Goal: Task Accomplishment & Management: Manage account settings

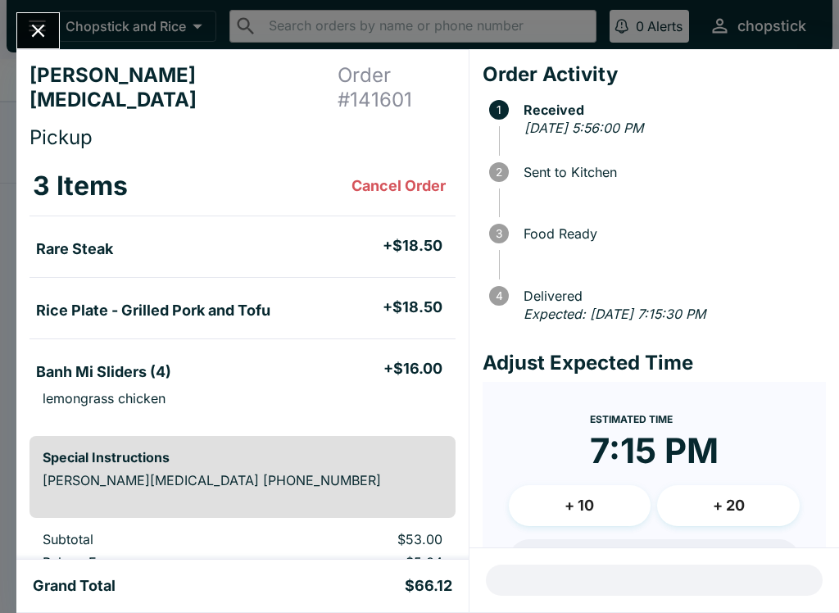
click at [69, 42] on div "[PERSON_NAME][MEDICAL_DATA] Order # 141601 Pickup 3 Items Cancel Order Rare Ste…" at bounding box center [419, 306] width 839 height 613
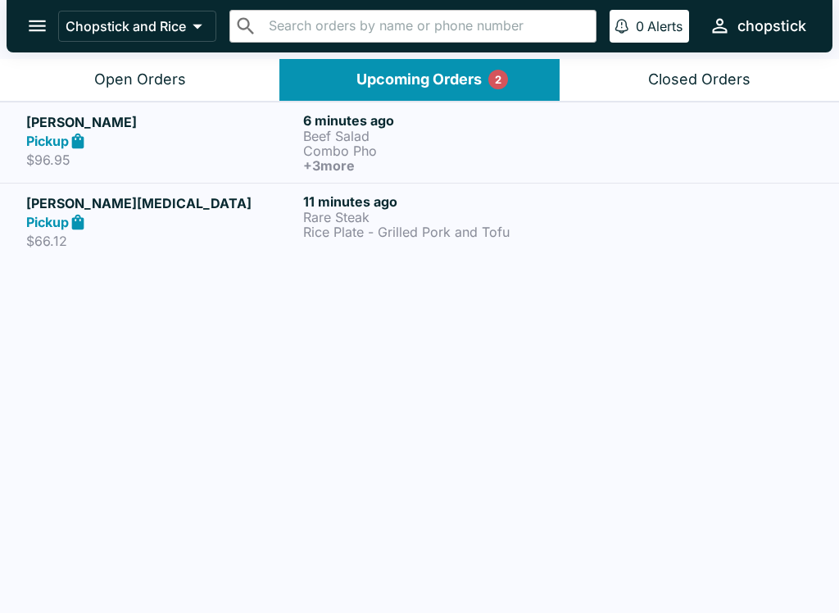
click at [27, 37] on icon "open drawer" at bounding box center [37, 26] width 22 height 22
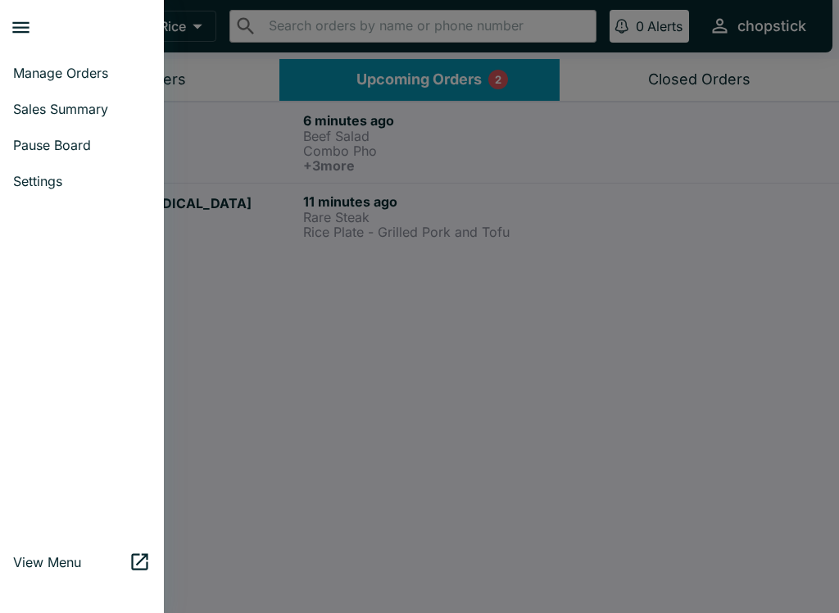
click at [258, 320] on div at bounding box center [419, 306] width 839 height 613
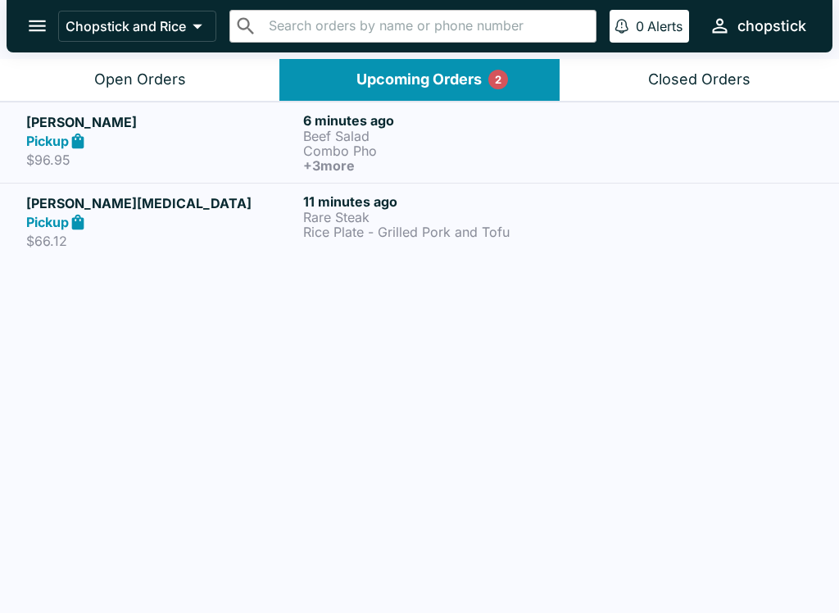
click at [274, 157] on p "$96.95" at bounding box center [161, 160] width 270 height 16
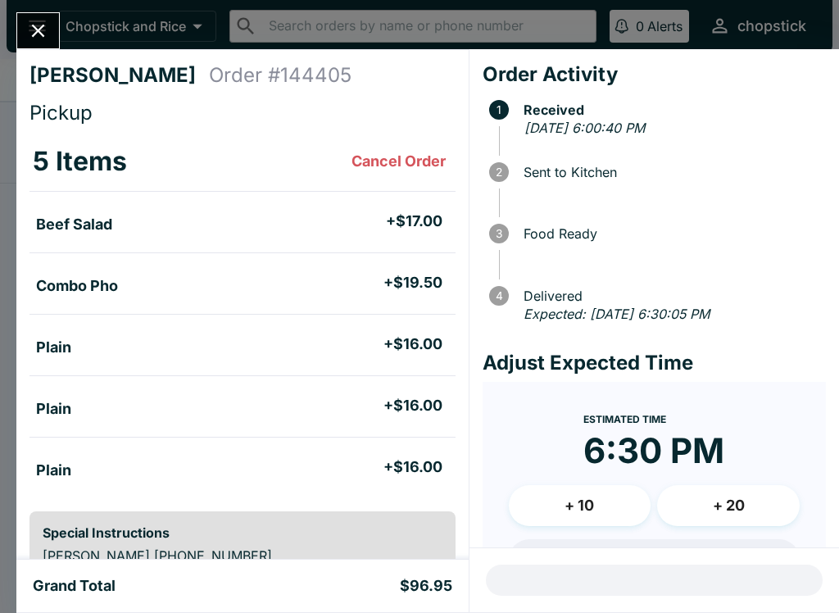
click at [55, 20] on button "Close" at bounding box center [38, 30] width 42 height 35
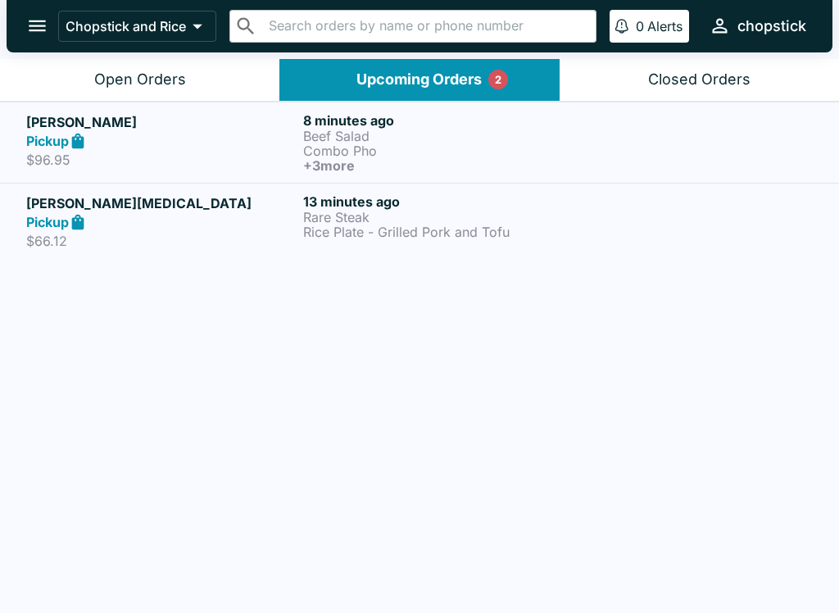
click at [205, 71] on button "Open Orders" at bounding box center [139, 80] width 279 height 42
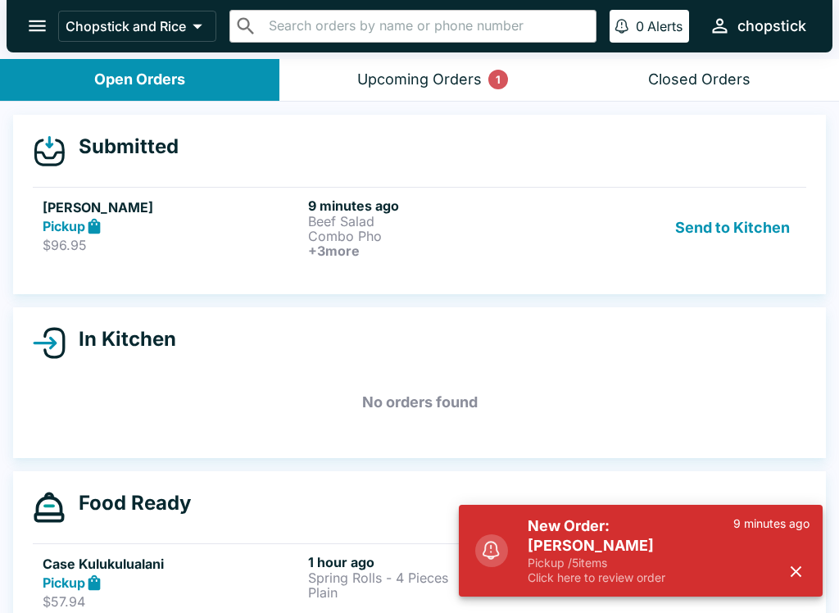
click at [379, 225] on p "Beef Salad" at bounding box center [437, 221] width 259 height 15
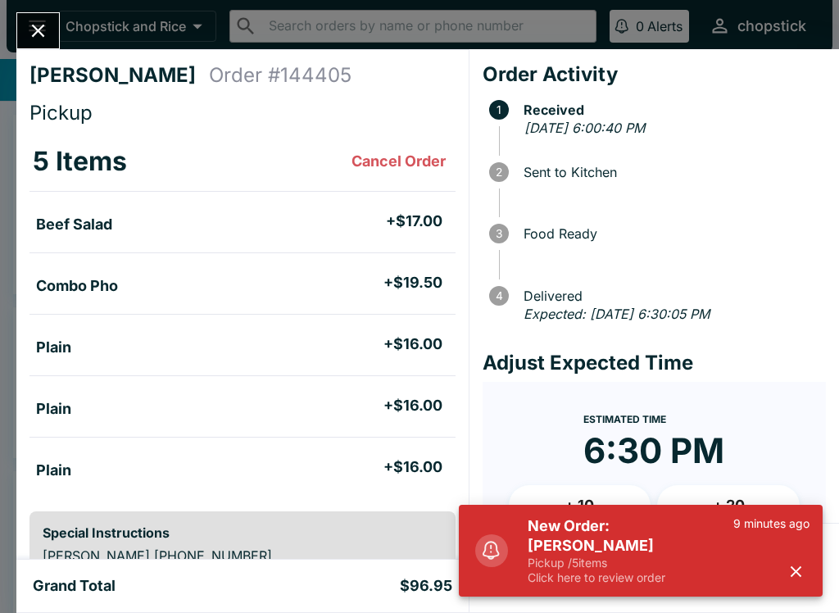
click at [760, 563] on div "9 minutes ago" at bounding box center [771, 550] width 76 height 69
click at [759, 565] on div "9 minutes ago" at bounding box center [771, 550] width 76 height 69
click at [799, 560] on button "button" at bounding box center [795, 571] width 27 height 27
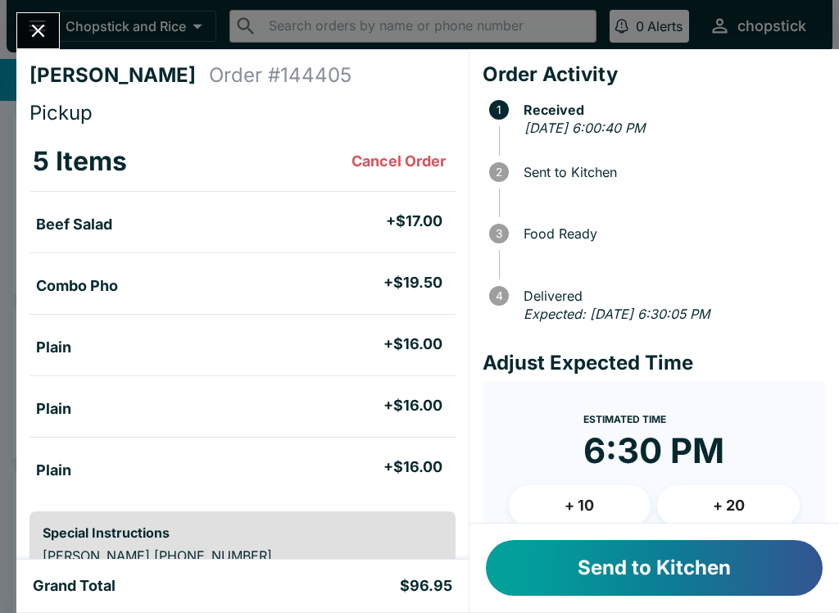
click at [756, 585] on button "Send to Kitchen" at bounding box center [654, 568] width 337 height 56
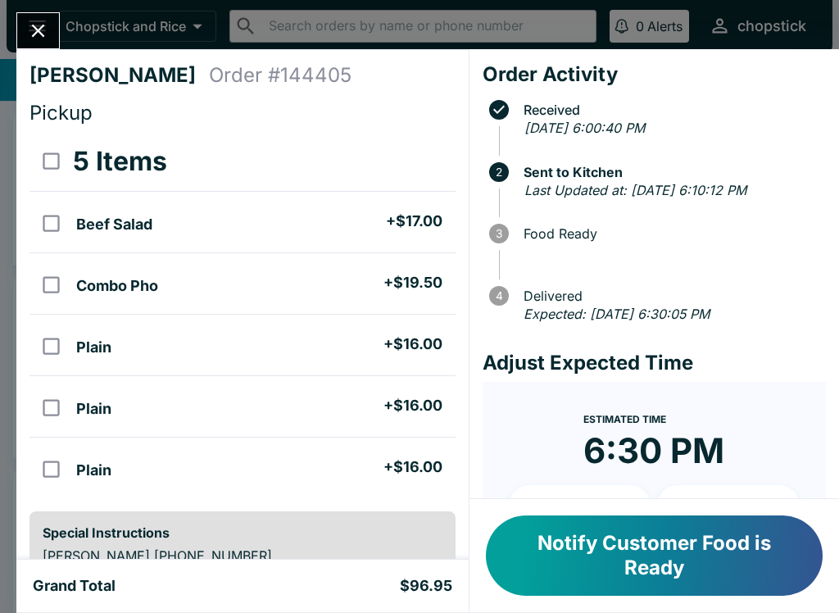
click at [27, 16] on button "Close" at bounding box center [38, 30] width 42 height 35
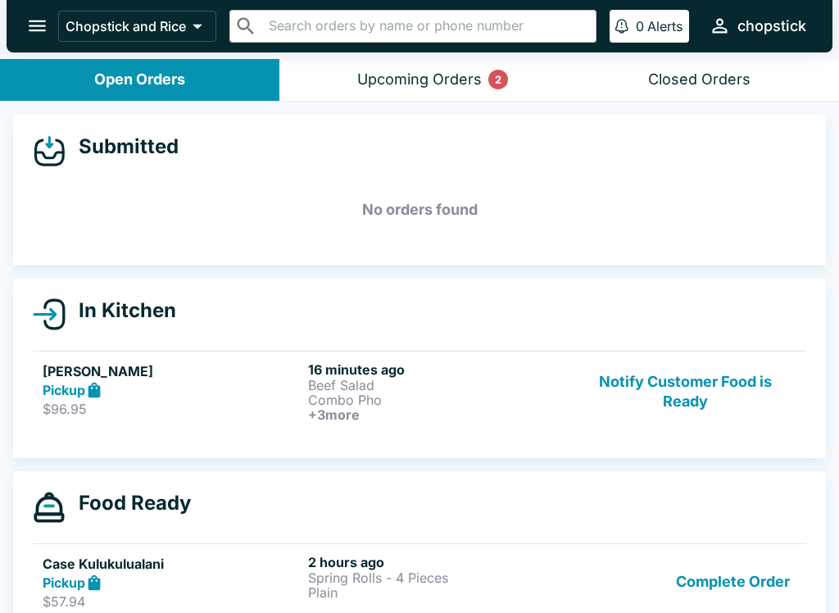
click at [671, 392] on button "Notify Customer Food is Ready" at bounding box center [685, 391] width 222 height 61
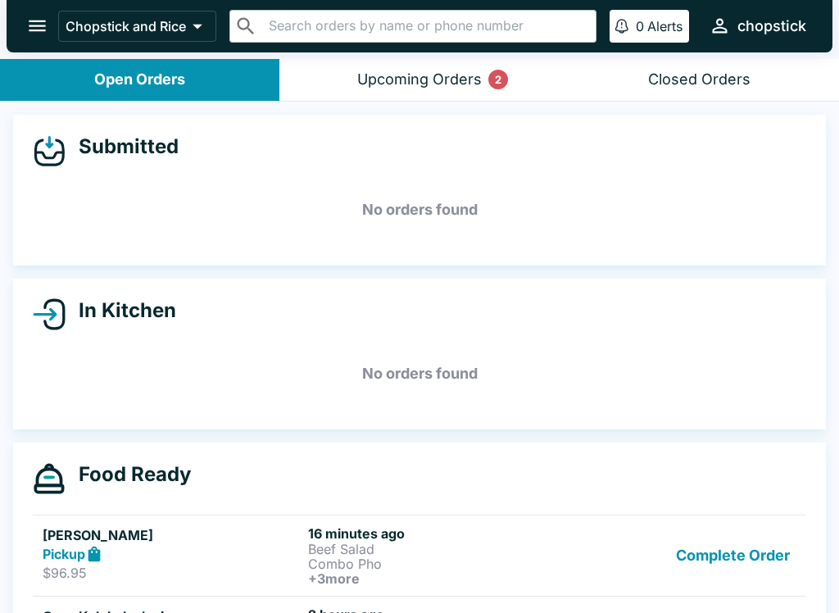
click at [462, 76] on div "Upcoming Orders 2" at bounding box center [419, 79] width 125 height 19
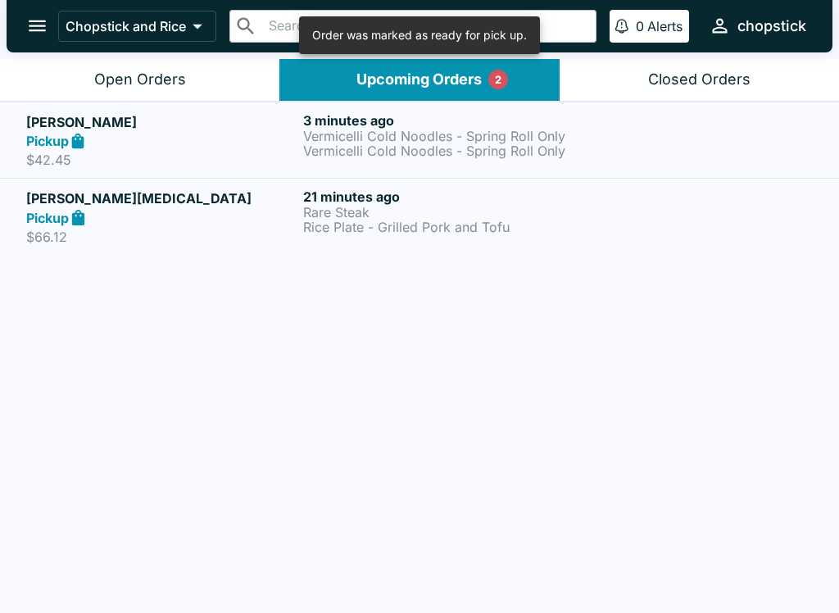
click at [238, 110] on link "[PERSON_NAME] Pickup $42.45 3 minutes ago Vermicelli Cold Noodles - Spring Roll…" at bounding box center [419, 140] width 839 height 77
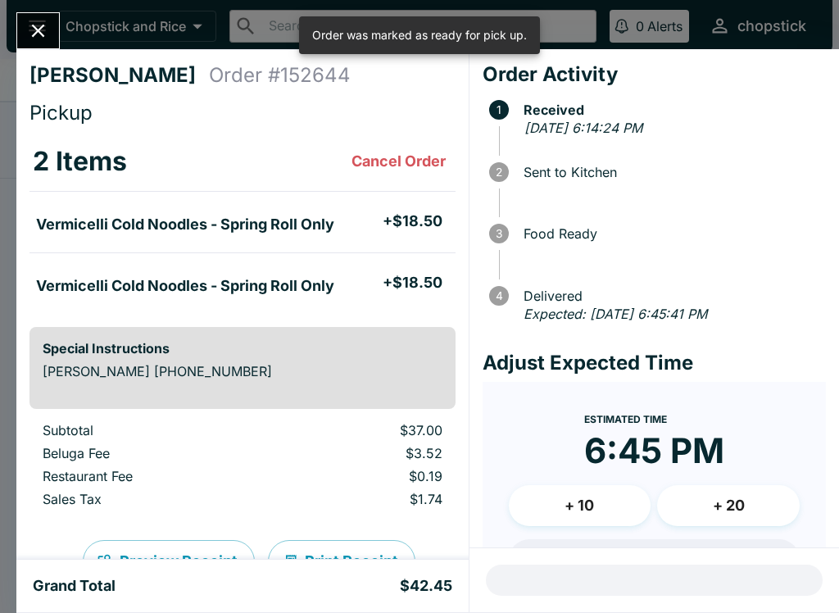
click at [47, 25] on icon "Close" at bounding box center [38, 31] width 22 height 22
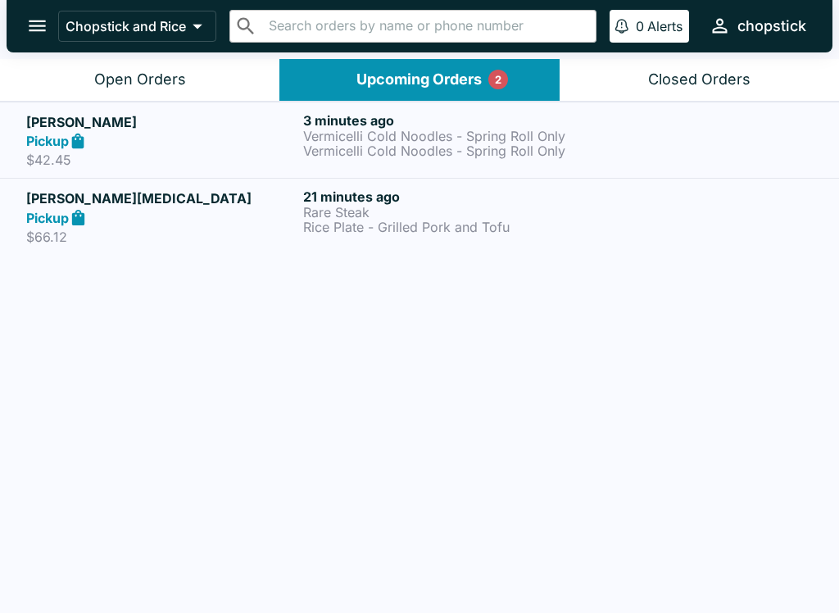
click at [259, 213] on div "Pickup" at bounding box center [161, 217] width 270 height 19
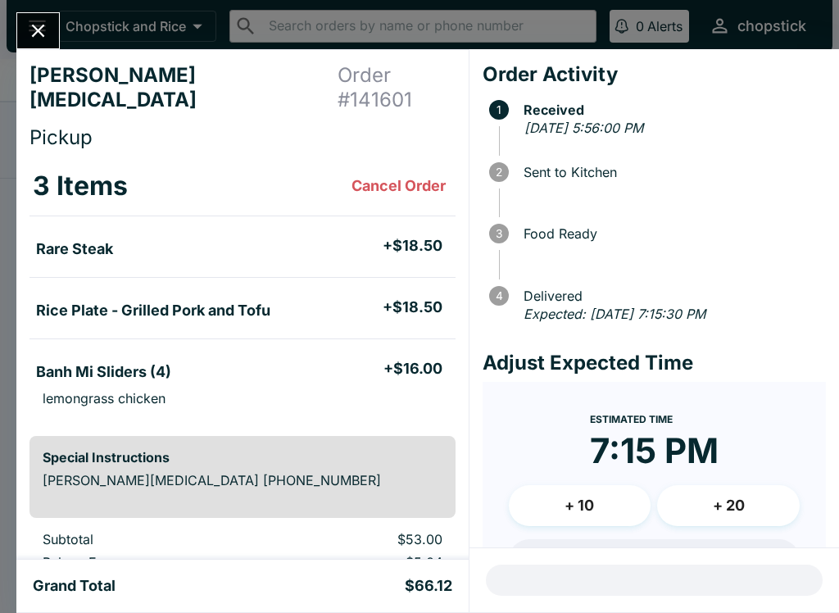
click at [30, 9] on div "[PERSON_NAME][MEDICAL_DATA] Order # 141601 Pickup 3 Items Cancel Order Rare Ste…" at bounding box center [419, 306] width 839 height 613
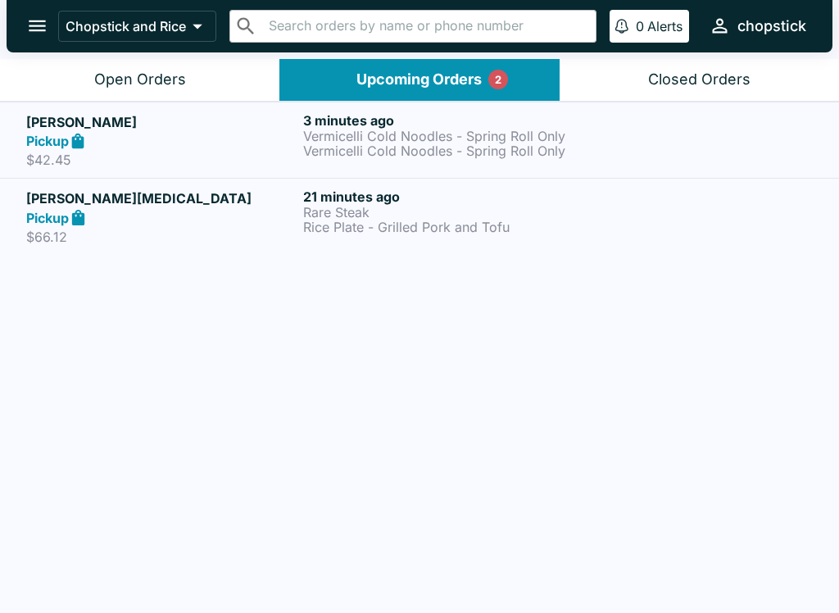
click at [206, 126] on h5 "[PERSON_NAME]" at bounding box center [161, 122] width 270 height 20
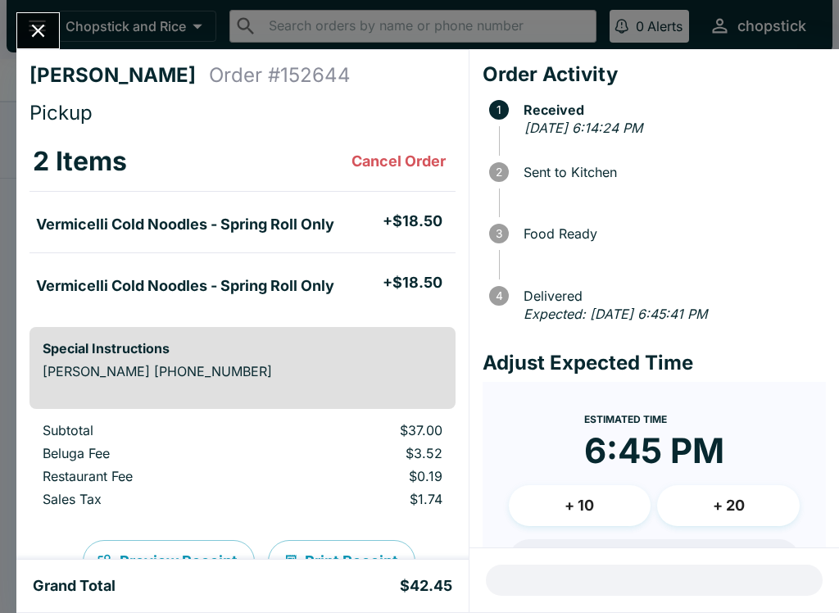
click at [39, 9] on div "[PERSON_NAME] Order # 152644 Pickup 2 Items Cancel Order Vermicelli Cold Noodle…" at bounding box center [419, 306] width 839 height 613
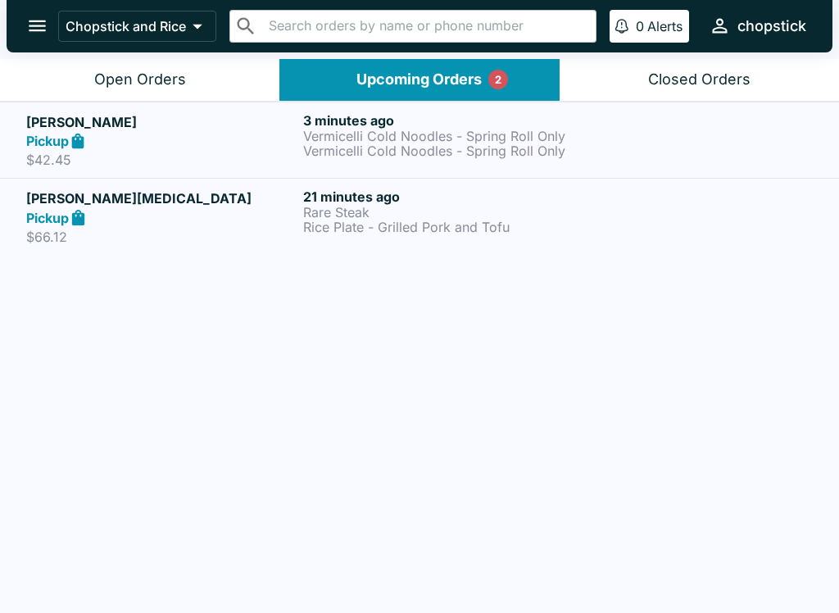
click at [138, 64] on button "Open Orders" at bounding box center [139, 80] width 279 height 42
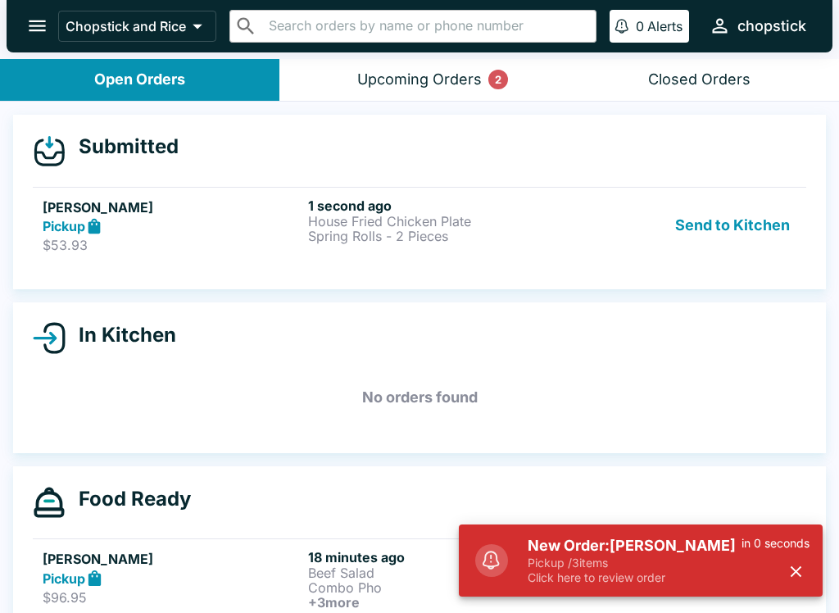
click at [700, 568] on p "Pickup / 3 items" at bounding box center [635, 562] width 214 height 15
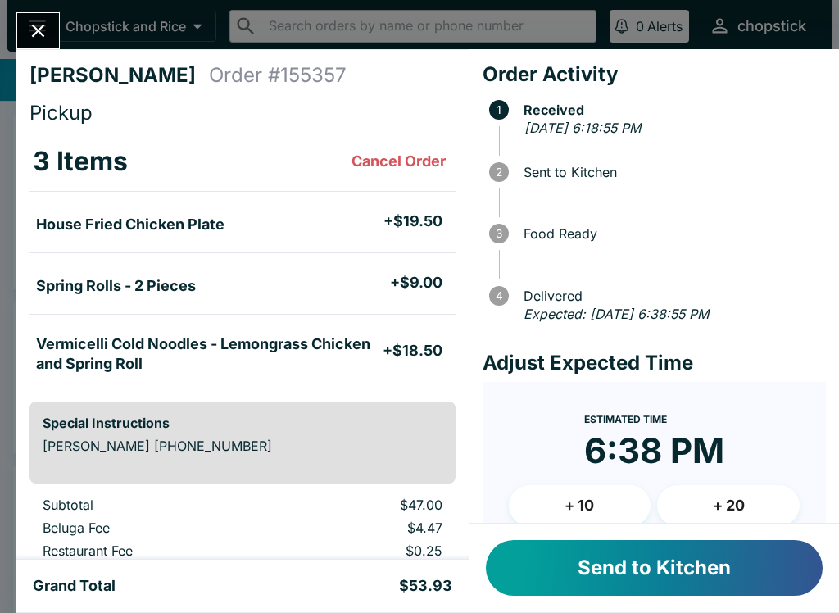
click at [670, 577] on button "Send to Kitchen" at bounding box center [654, 568] width 337 height 56
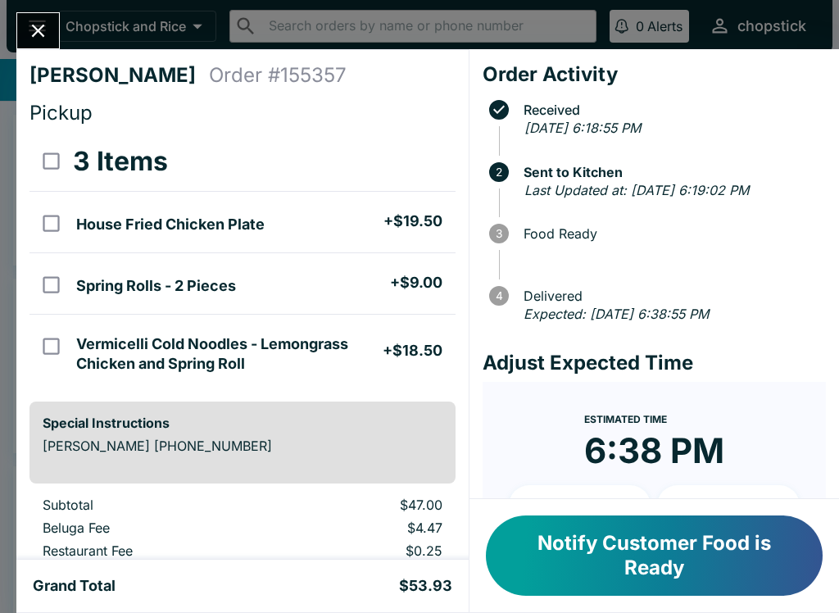
click at [7, 32] on div "[PERSON_NAME] Order # 155357 Pickup 3 Items House Fried Chicken Plate + $19.50 …" at bounding box center [419, 306] width 839 height 613
click at [7, 31] on div at bounding box center [8, 306] width 16 height 613
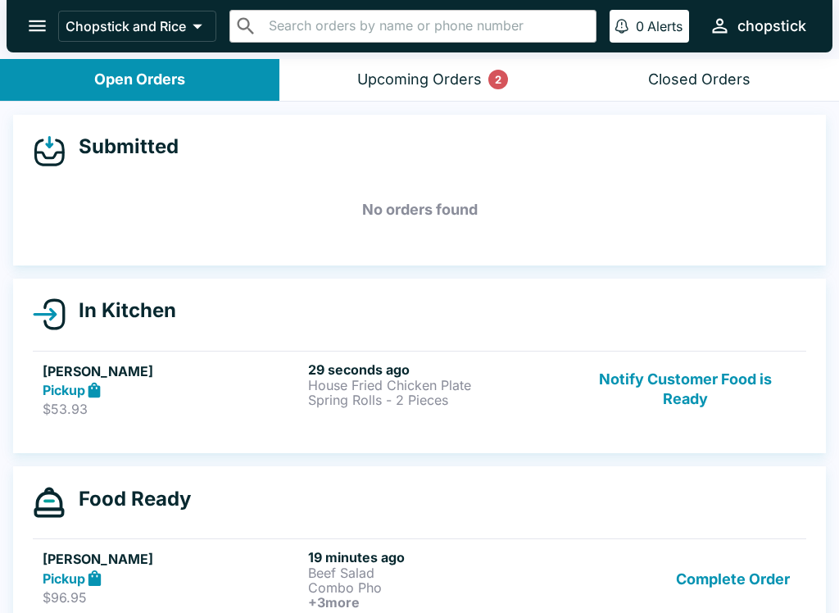
click at [425, 412] on div "29 seconds ago House Fried Chicken Plate Spring Rolls - 2 Pieces" at bounding box center [437, 389] width 259 height 57
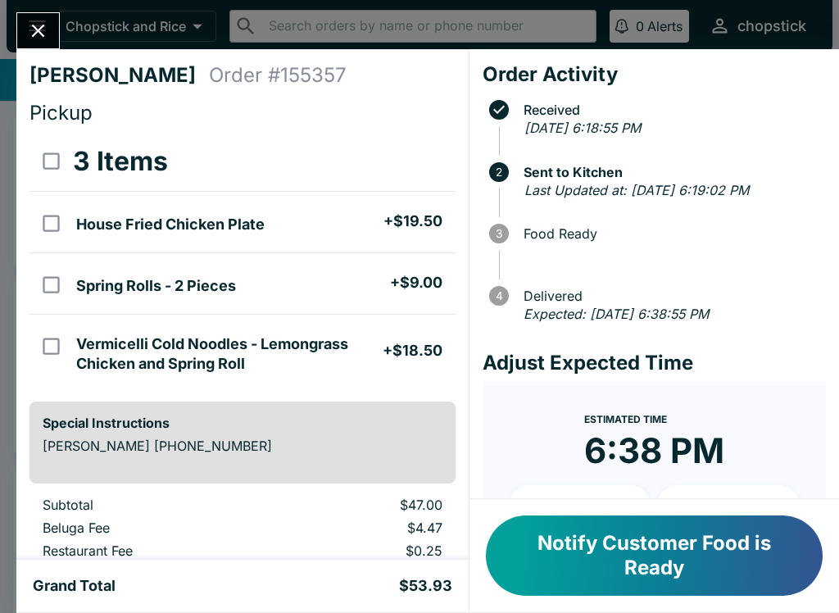
click at [43, 41] on icon "Close" at bounding box center [38, 31] width 22 height 22
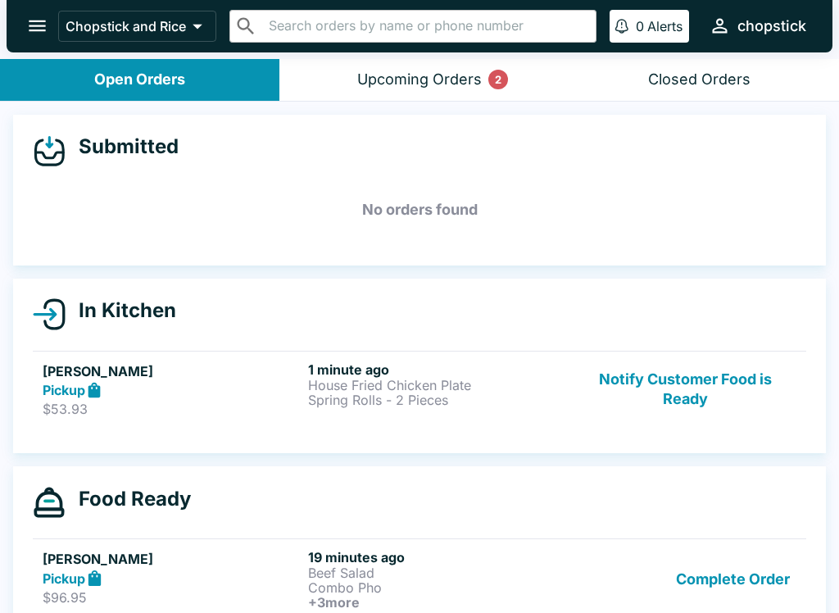
click at [391, 81] on div "Upcoming Orders 2" at bounding box center [419, 79] width 125 height 19
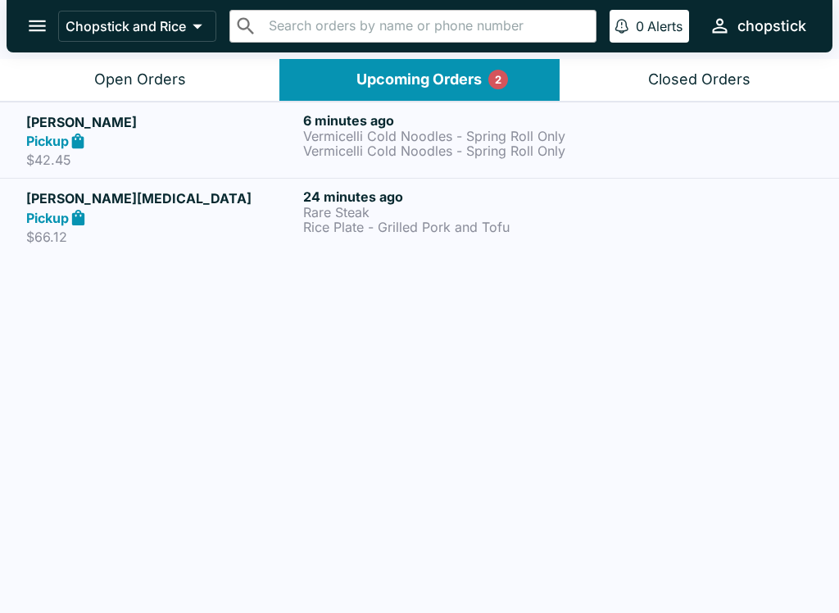
click at [446, 120] on h6 "6 minutes ago" at bounding box center [438, 120] width 270 height 16
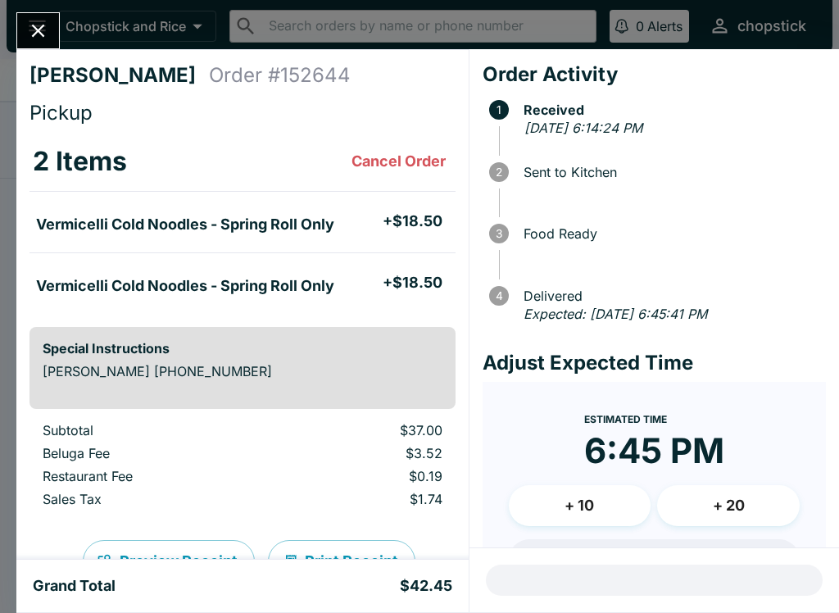
click at [50, 23] on button "Close" at bounding box center [38, 30] width 42 height 35
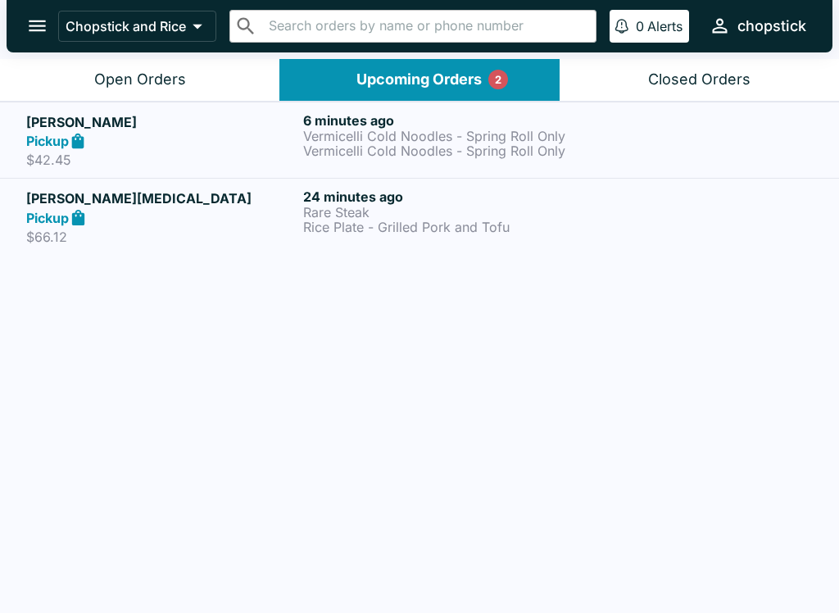
click at [161, 197] on h5 "[PERSON_NAME][MEDICAL_DATA]" at bounding box center [161, 198] width 270 height 20
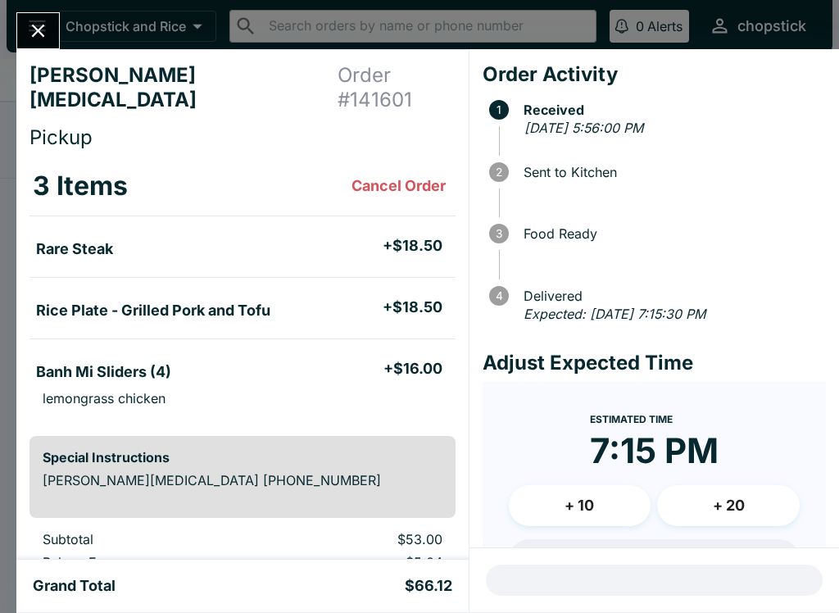
click at [50, 9] on div "[PERSON_NAME][MEDICAL_DATA] Order # 141601 Pickup 3 Items Cancel Order Rare Ste…" at bounding box center [419, 306] width 839 height 613
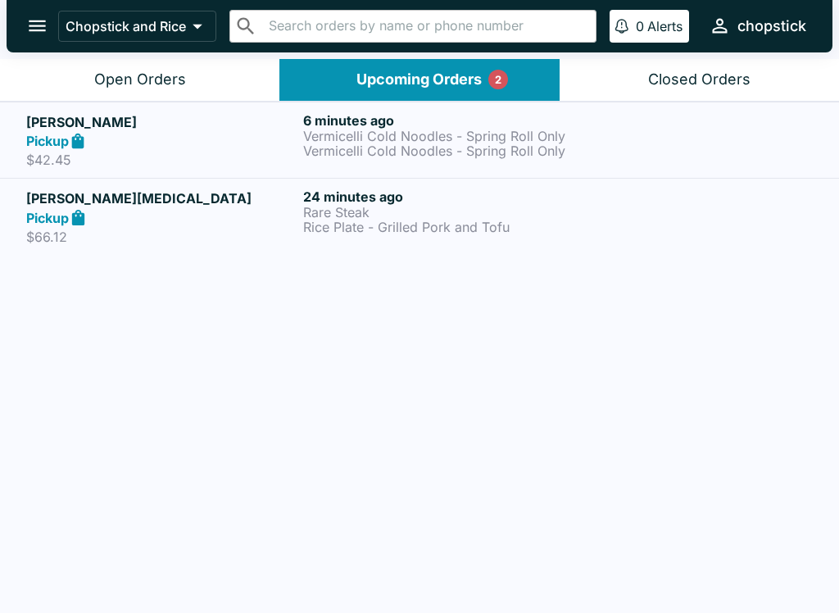
click at [133, 81] on div "Open Orders" at bounding box center [140, 79] width 92 height 19
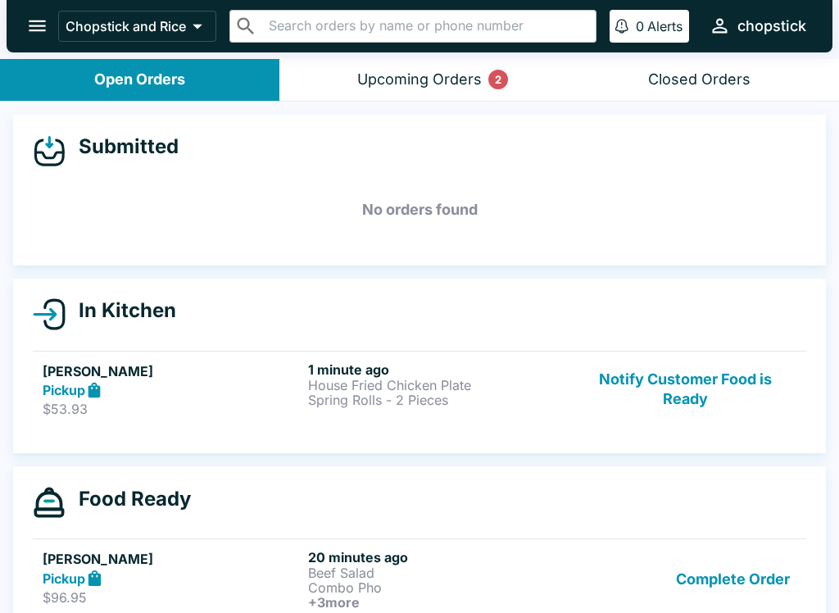
scroll to position [-2, 0]
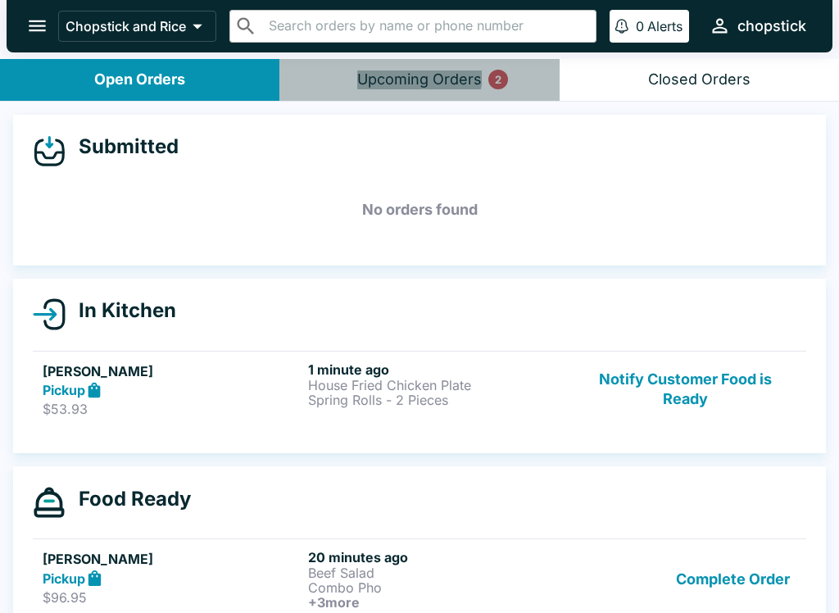
click at [417, 75] on div "Upcoming Orders 2" at bounding box center [419, 79] width 125 height 19
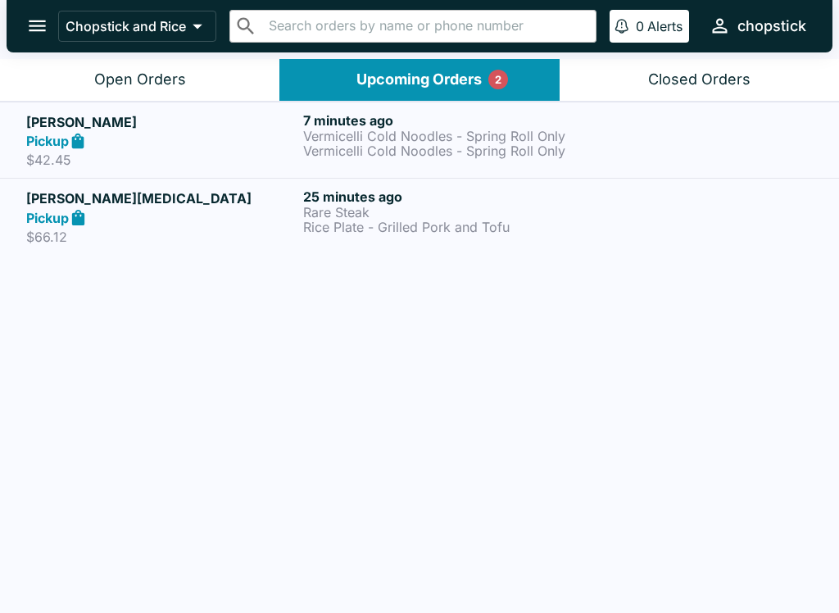
click at [223, 76] on button "Open Orders" at bounding box center [139, 80] width 279 height 42
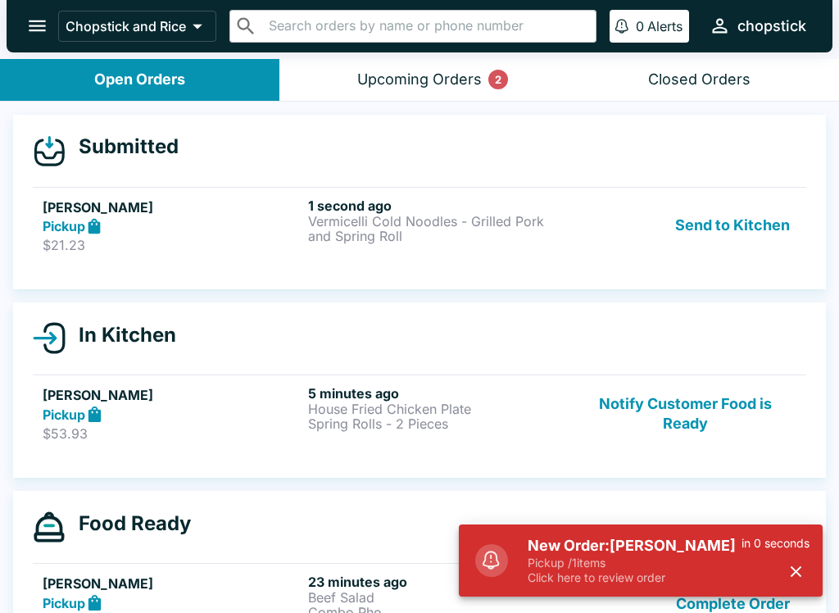
click at [614, 579] on p "Click here to review order" at bounding box center [635, 577] width 214 height 15
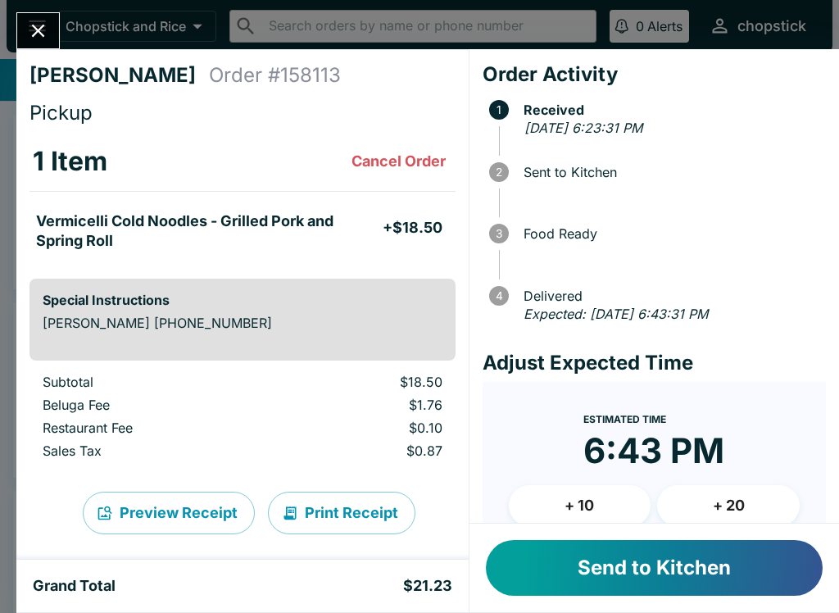
click at [625, 567] on button "Send to Kitchen" at bounding box center [654, 568] width 337 height 56
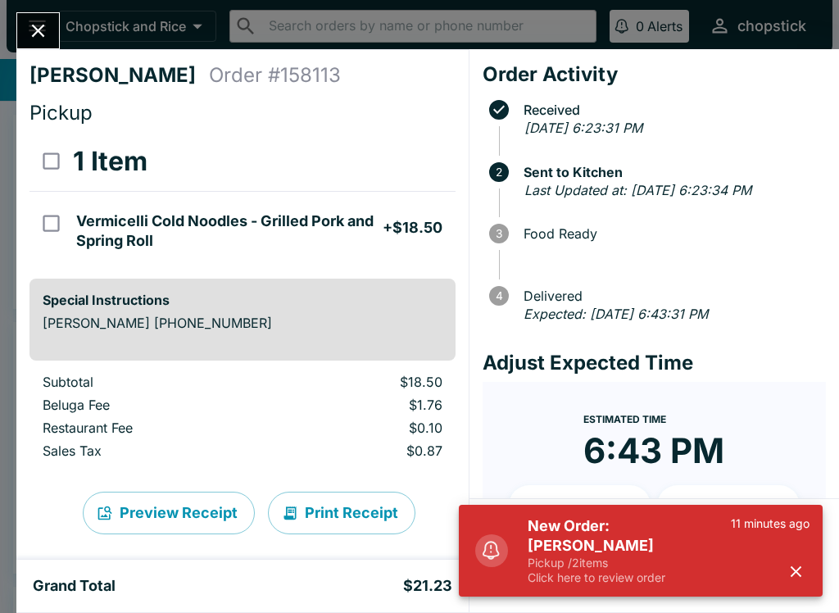
click at [579, 573] on p "Click here to review order" at bounding box center [629, 577] width 203 height 15
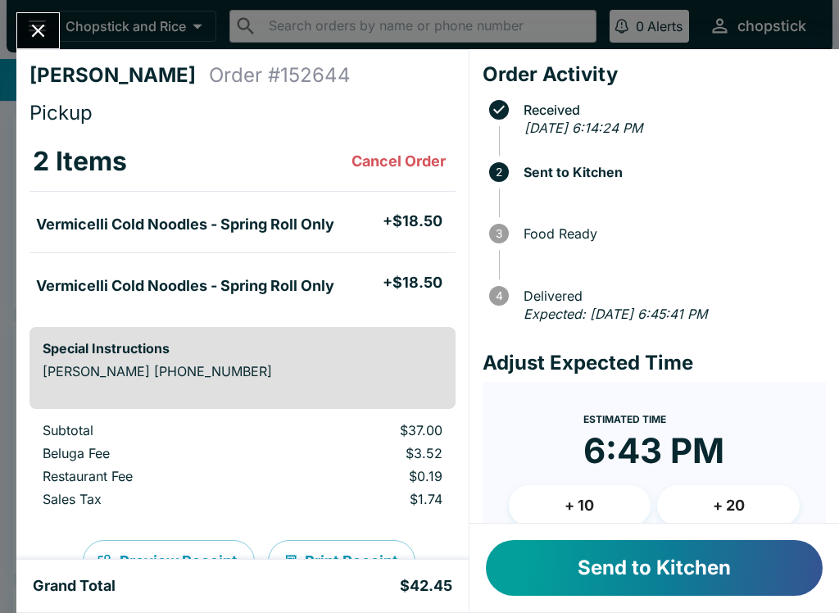
click at [577, 571] on button "Send to Kitchen" at bounding box center [654, 568] width 337 height 56
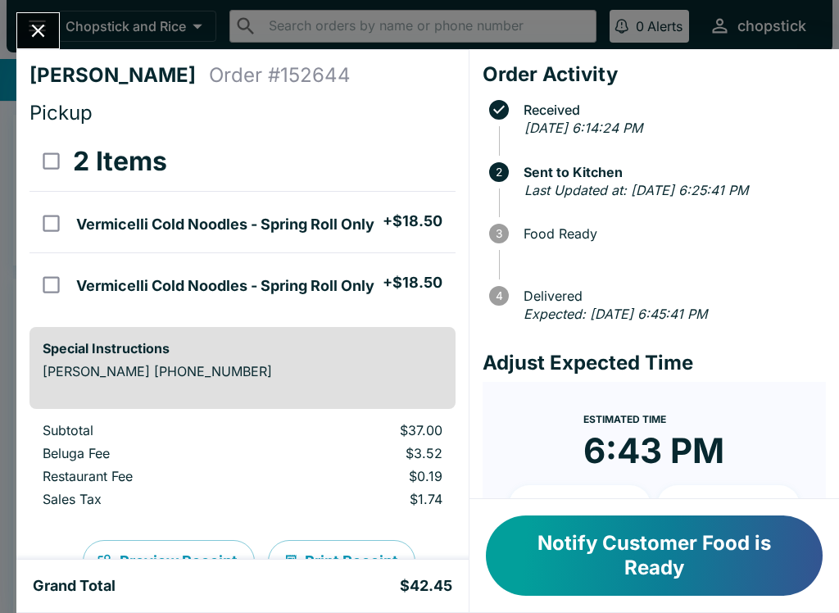
click at [38, 16] on button "Close" at bounding box center [38, 30] width 42 height 35
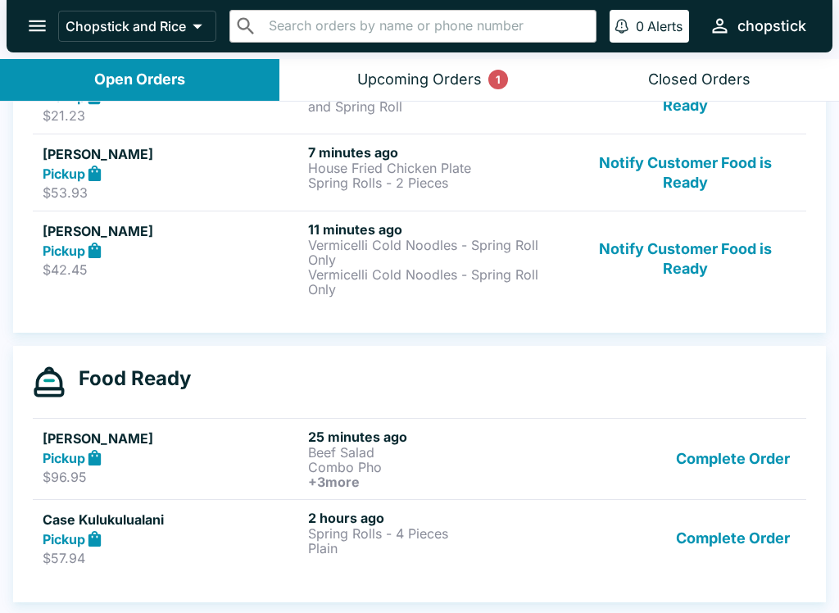
scroll to position [293, 0]
click at [117, 466] on div "Pickup" at bounding box center [172, 457] width 259 height 19
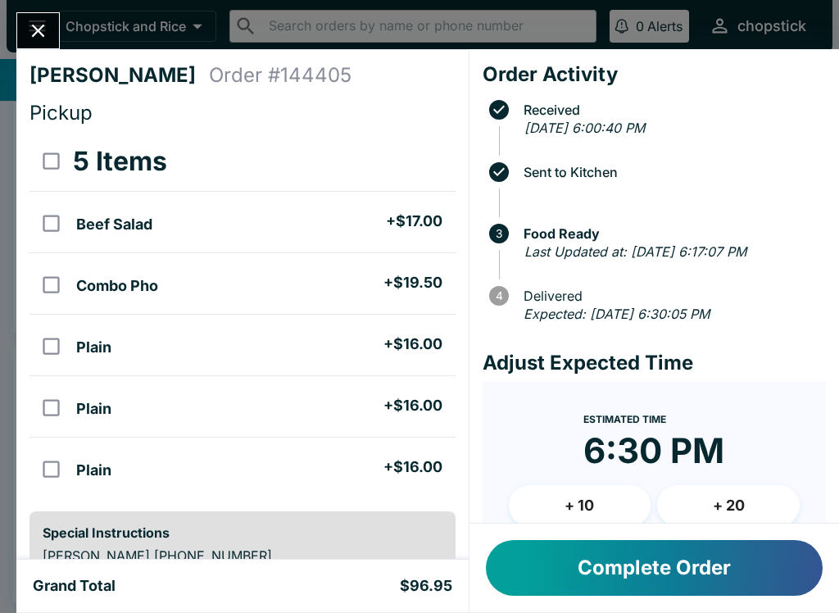
click at [43, 27] on icon "Close" at bounding box center [38, 31] width 13 height 13
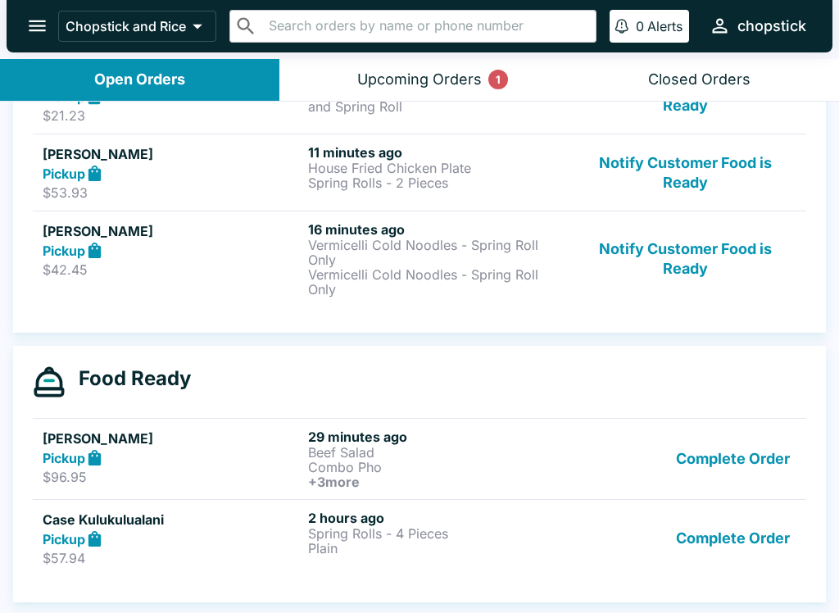
click at [750, 469] on button "Complete Order" at bounding box center [732, 458] width 127 height 61
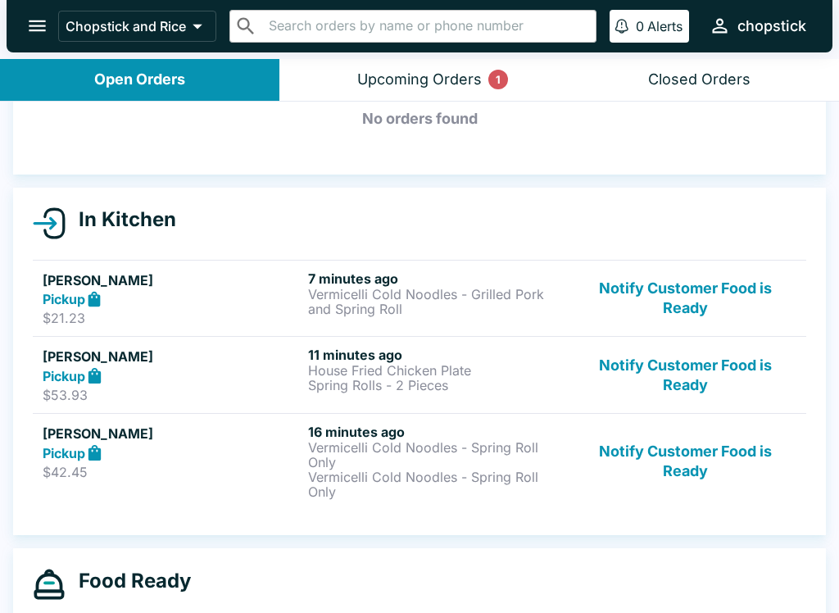
scroll to position [95, 0]
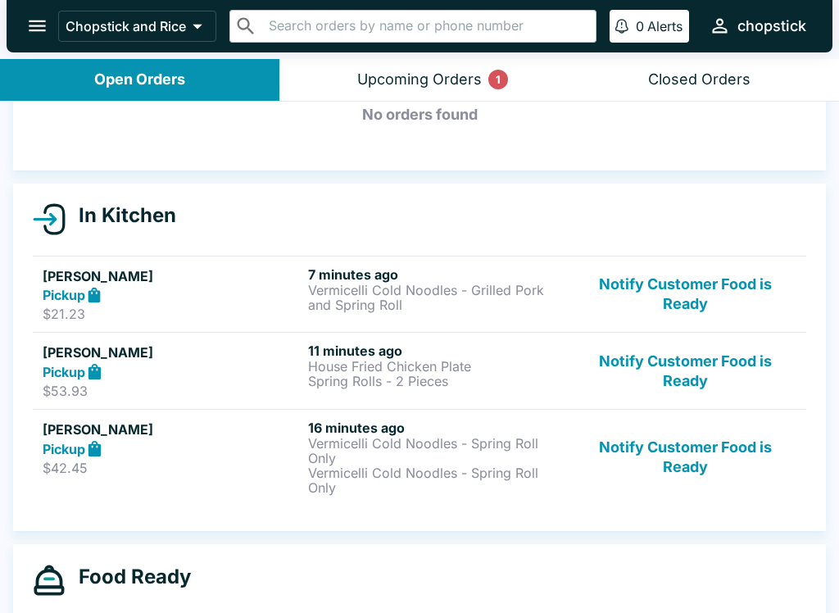
click at [478, 455] on p "Vermicelli Cold Noodles - Spring Roll Only" at bounding box center [437, 450] width 259 height 29
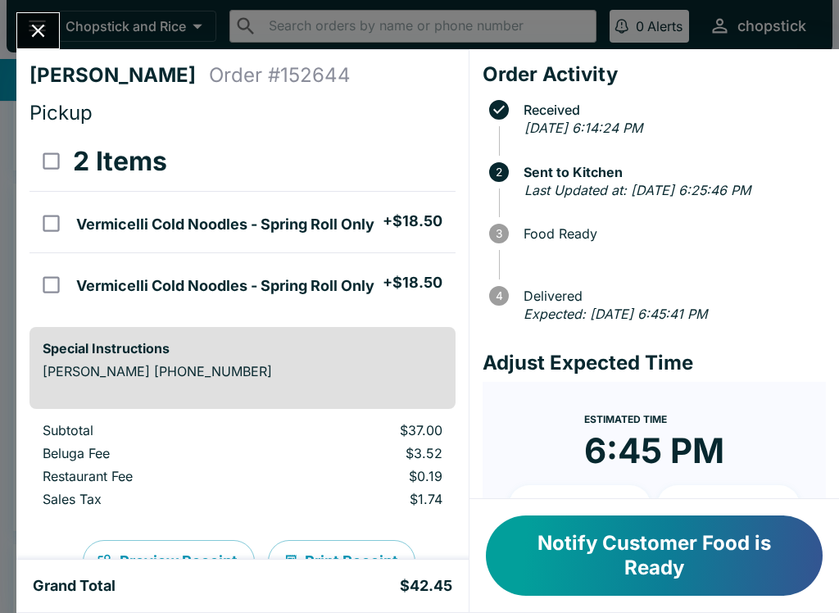
click at [41, 45] on button "Close" at bounding box center [38, 30] width 42 height 35
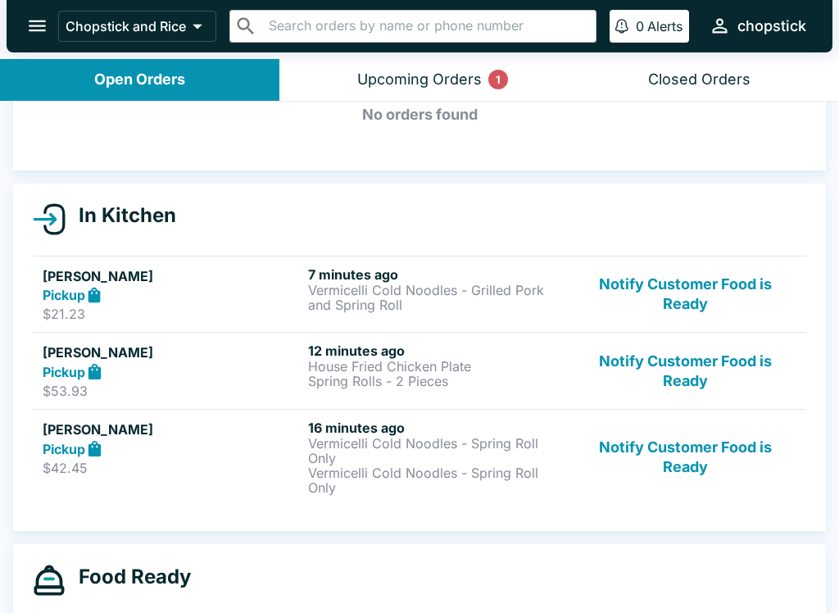
click at [692, 369] on button "Notify Customer Food is Ready" at bounding box center [685, 370] width 222 height 57
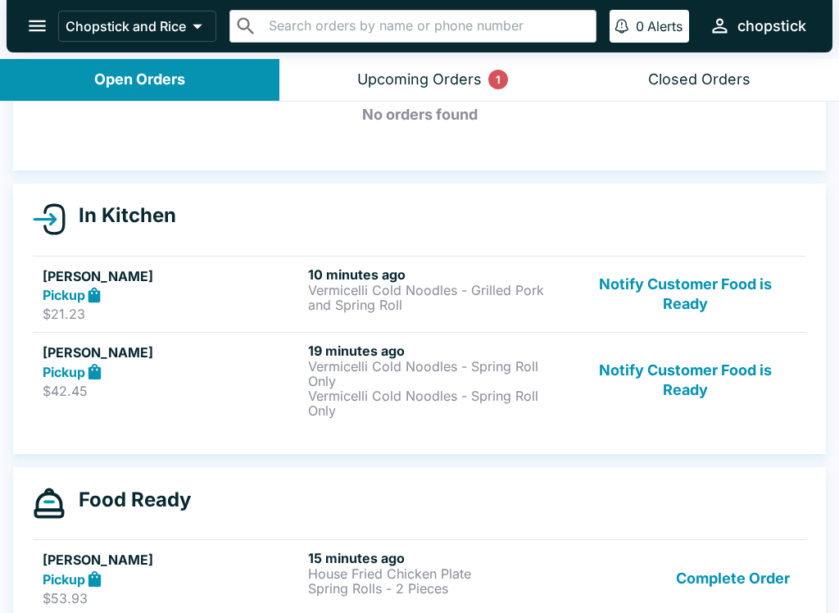
click at [401, 93] on button "Upcoming Orders 1" at bounding box center [418, 80] width 279 height 42
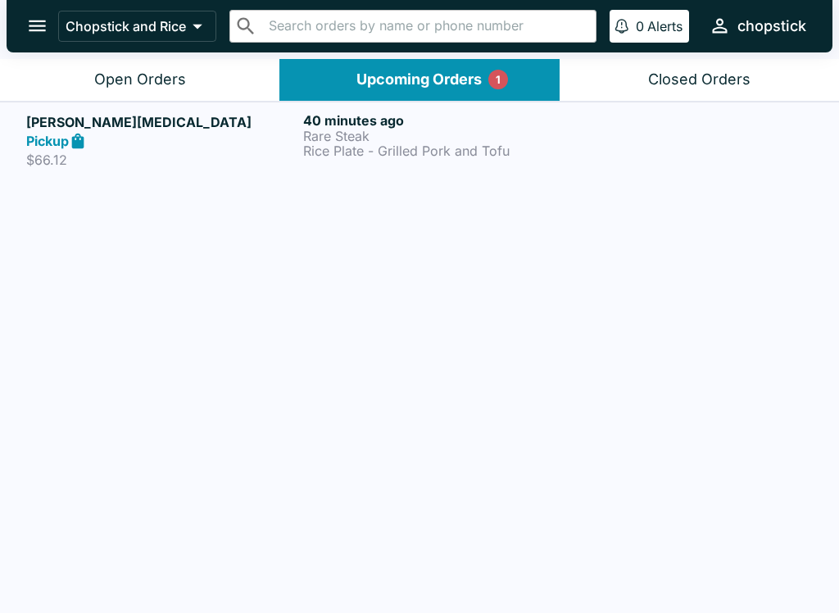
click at [64, 61] on button "Open Orders" at bounding box center [139, 80] width 279 height 42
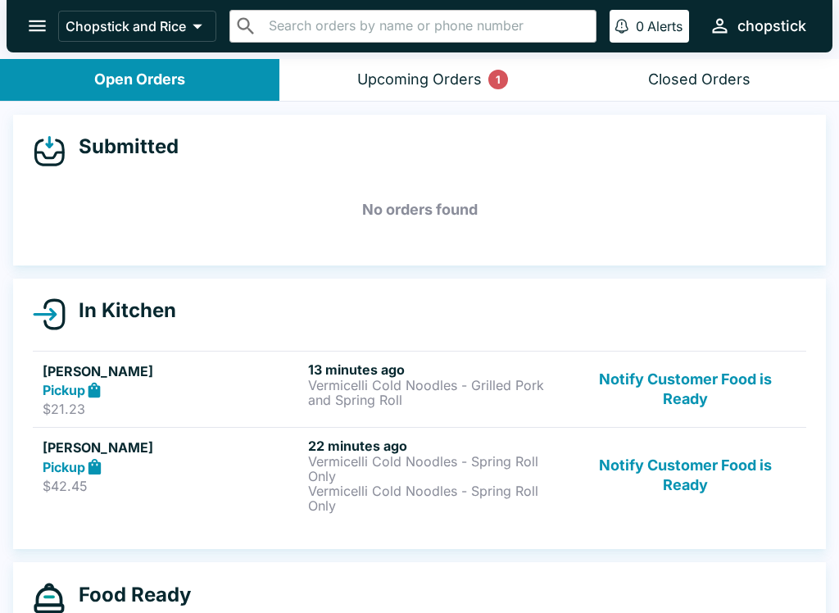
click at [741, 374] on button "Notify Customer Food is Ready" at bounding box center [685, 389] width 222 height 57
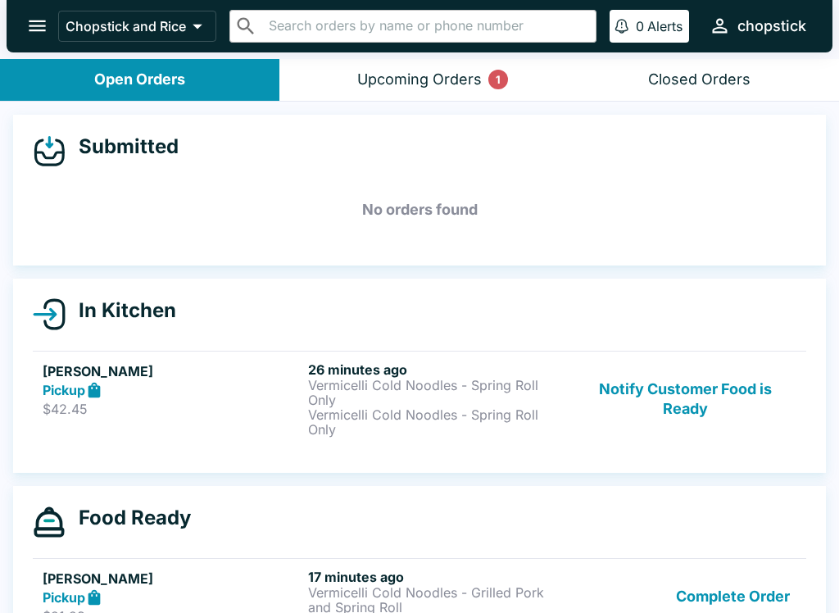
click at [645, 410] on button "Notify Customer Food is Ready" at bounding box center [685, 398] width 222 height 75
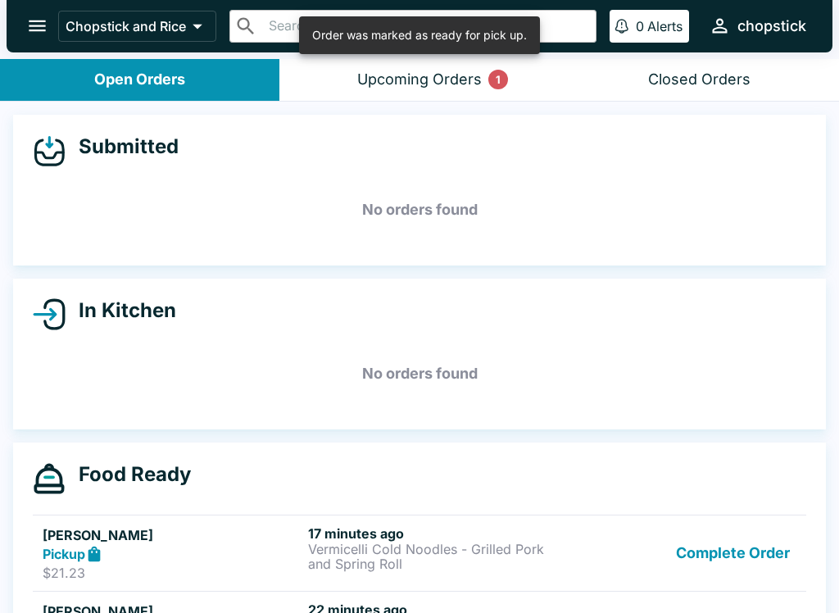
click at [457, 87] on div "Upcoming Orders 1" at bounding box center [419, 79] width 125 height 19
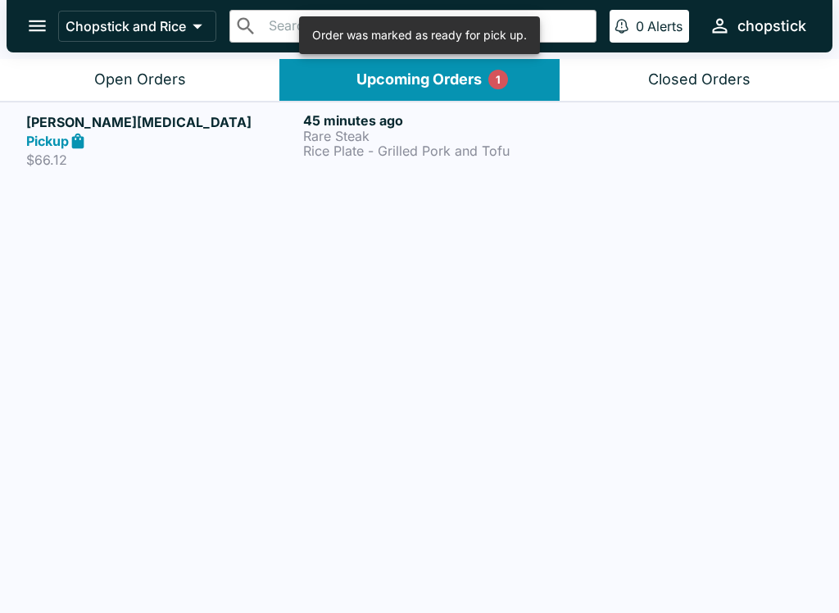
click at [100, 75] on div "Open Orders" at bounding box center [140, 79] width 92 height 19
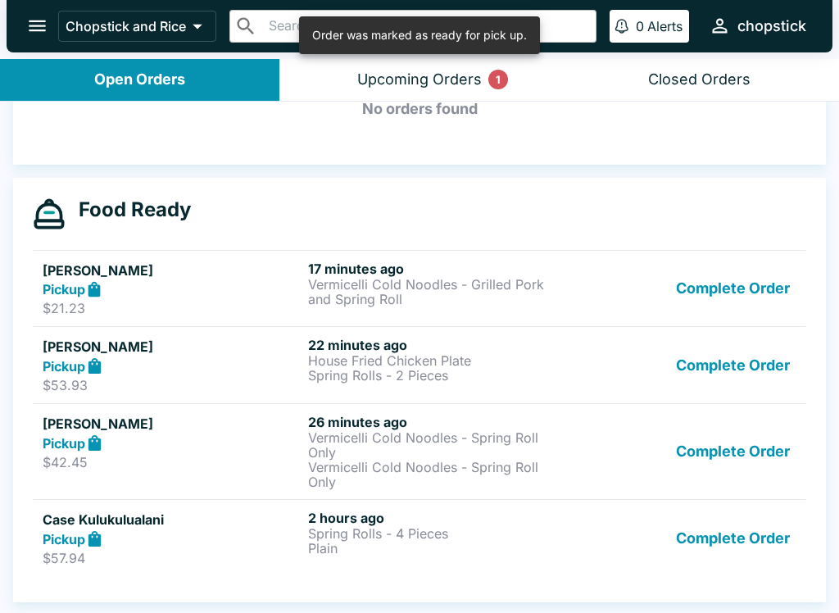
scroll to position [265, 0]
click at [731, 555] on button "Complete Order" at bounding box center [732, 538] width 127 height 57
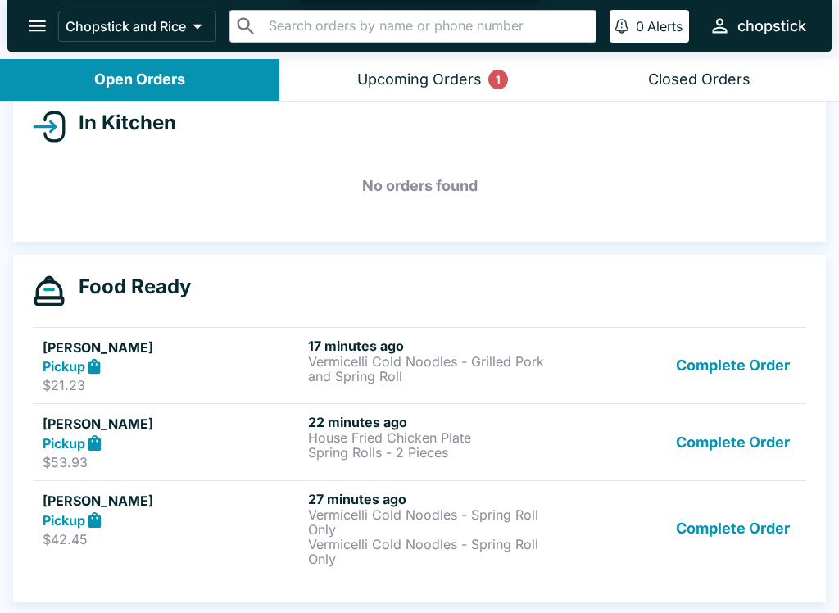
scroll to position [188, 0]
click at [382, 97] on button "Upcoming Orders 1" at bounding box center [418, 80] width 279 height 42
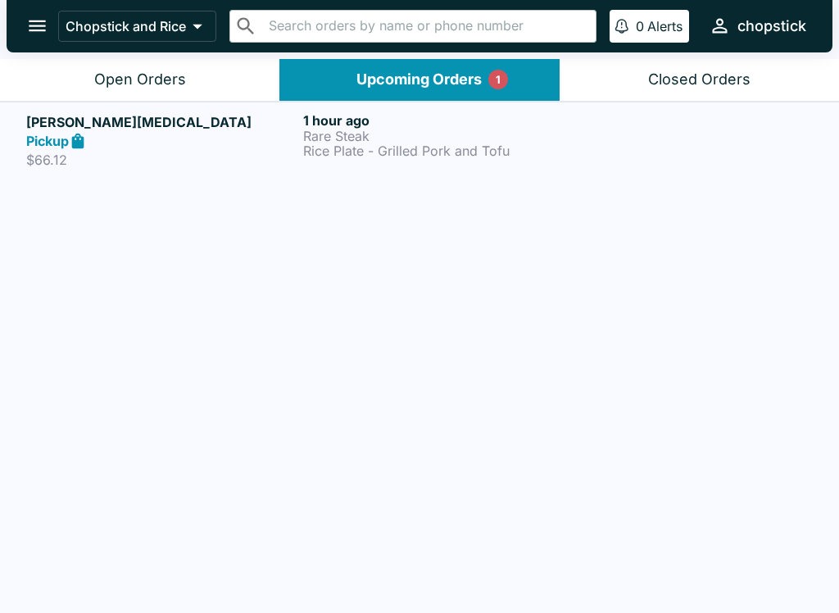
click at [173, 55] on header "Chopstick and Rice ​ ​ 0 Alerts chopstick" at bounding box center [419, 29] width 839 height 59
click at [137, 97] on button "Open Orders" at bounding box center [139, 80] width 279 height 42
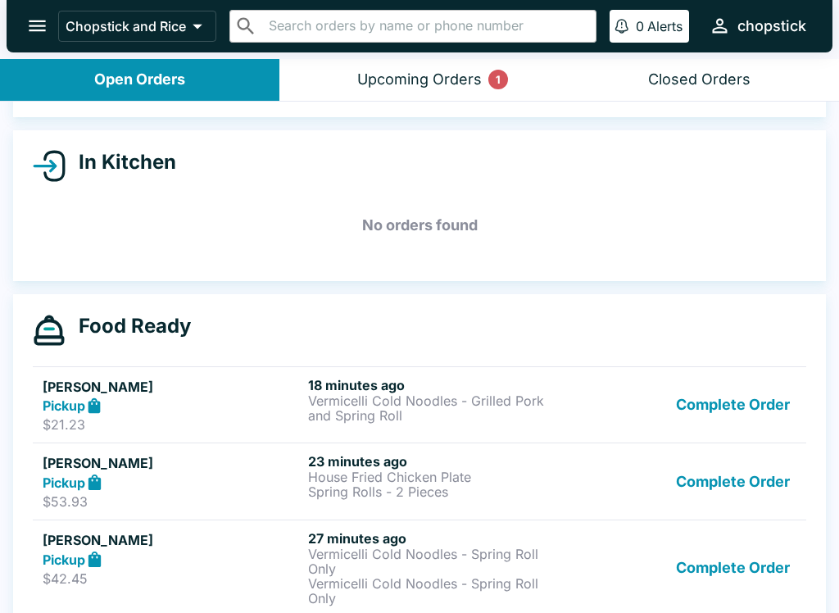
scroll to position [152, 0]
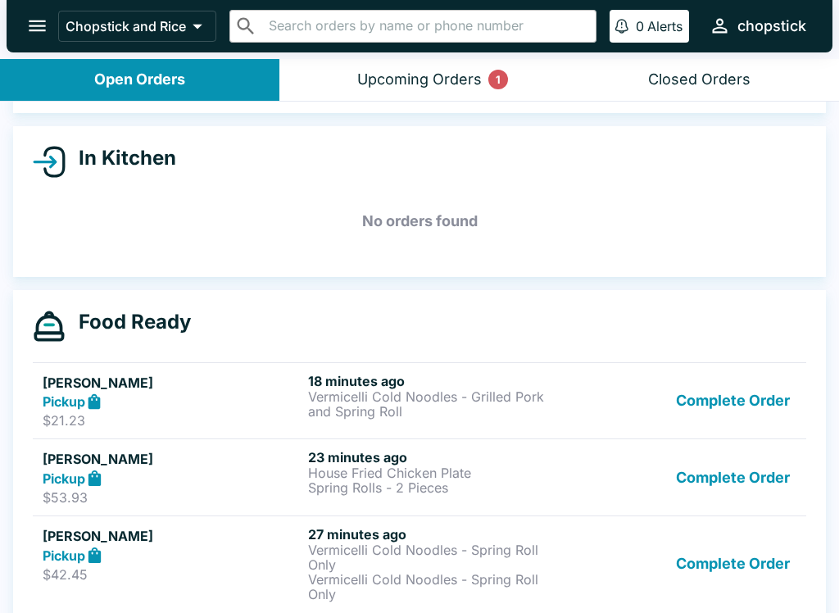
click at [777, 418] on button "Complete Order" at bounding box center [732, 401] width 127 height 57
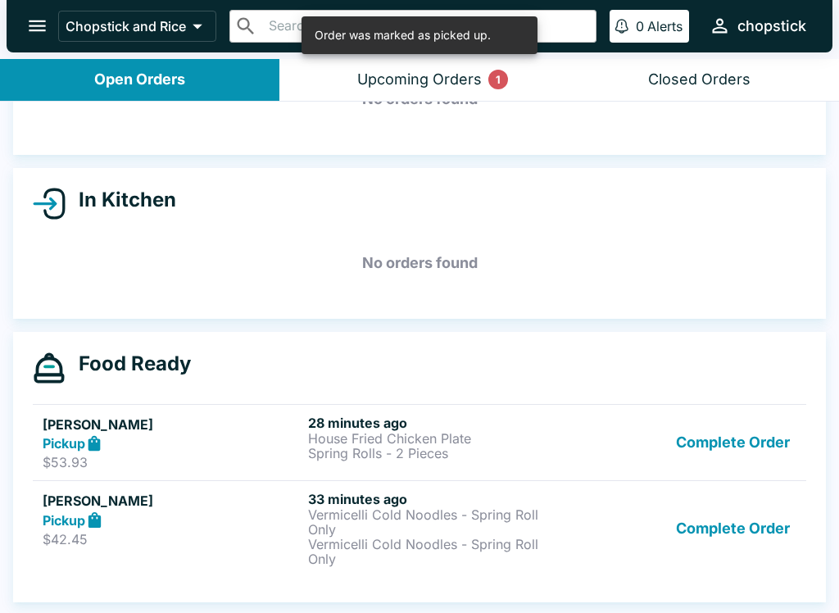
scroll to position [111, 0]
click at [435, 97] on button "Upcoming Orders 1" at bounding box center [418, 80] width 279 height 42
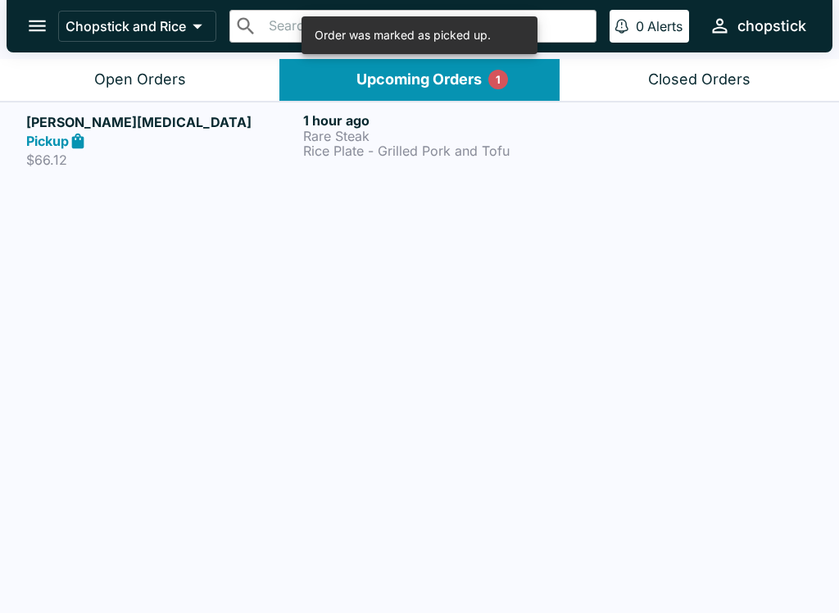
click at [79, 138] on icon at bounding box center [78, 141] width 12 height 16
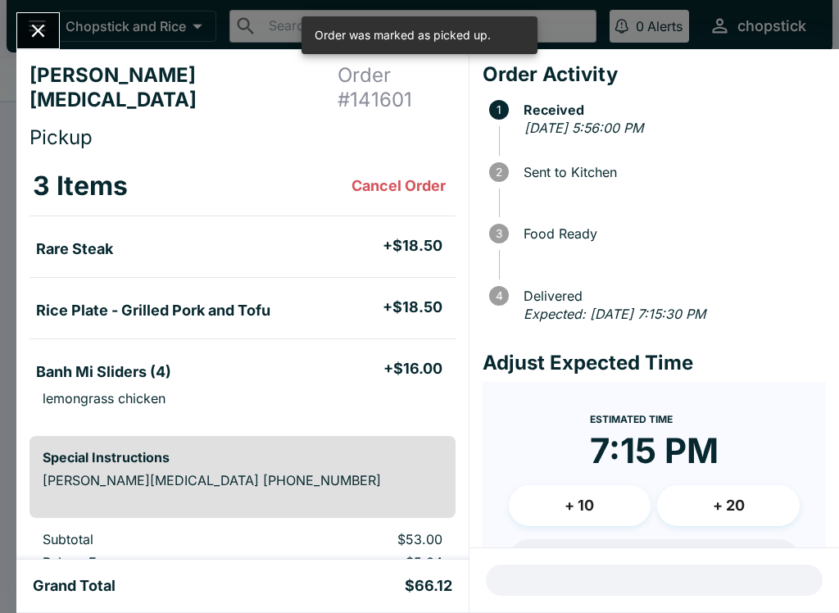
click at [31, 25] on icon "Close" at bounding box center [38, 31] width 22 height 22
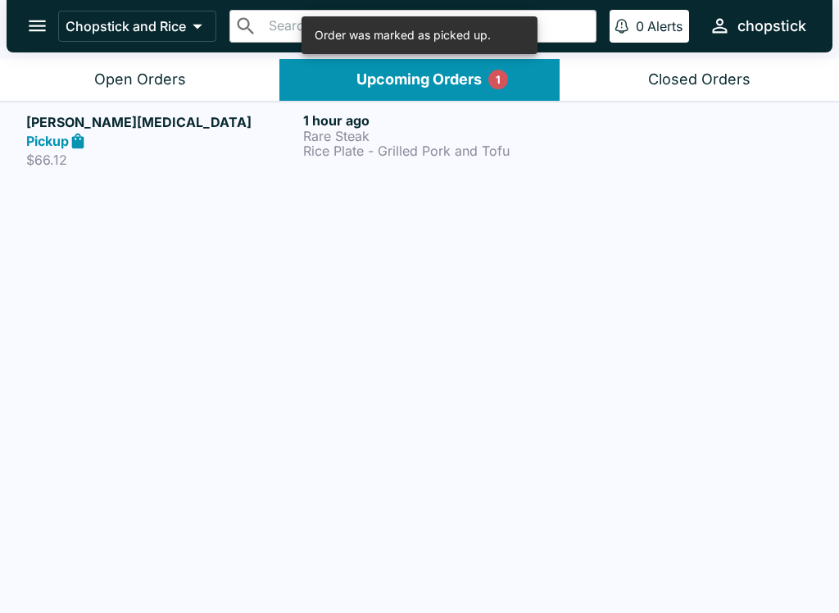
click at [100, 39] on button "Chopstick and Rice" at bounding box center [137, 26] width 158 height 31
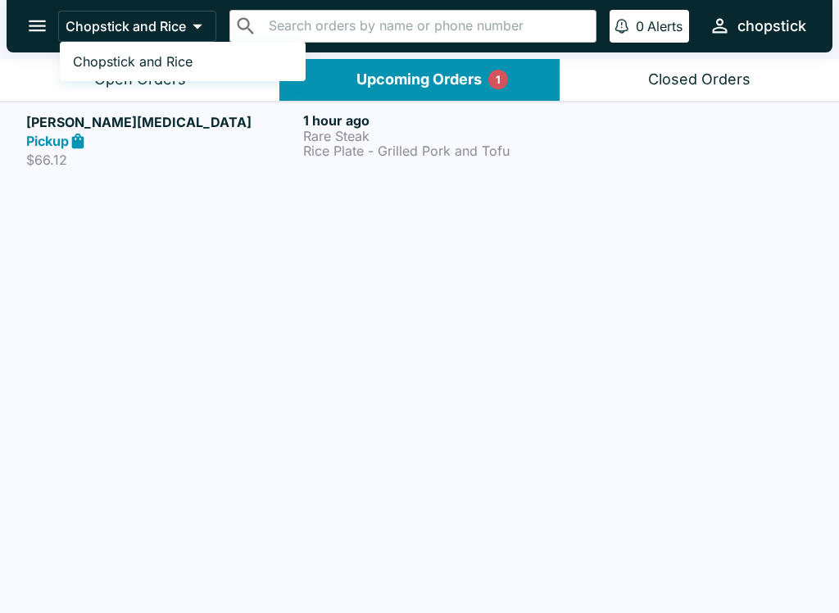
click at [188, 165] on div at bounding box center [419, 306] width 839 height 613
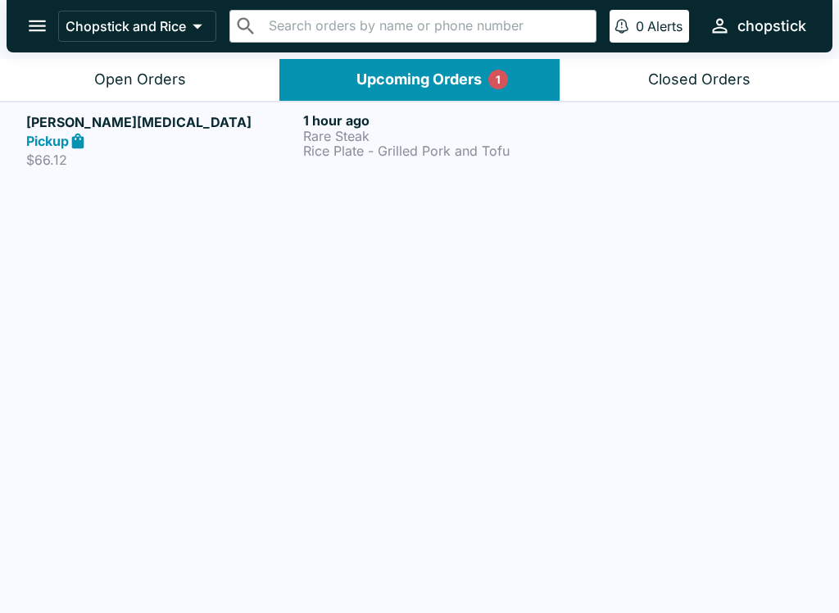
click at [122, 69] on button "Open Orders" at bounding box center [139, 80] width 279 height 42
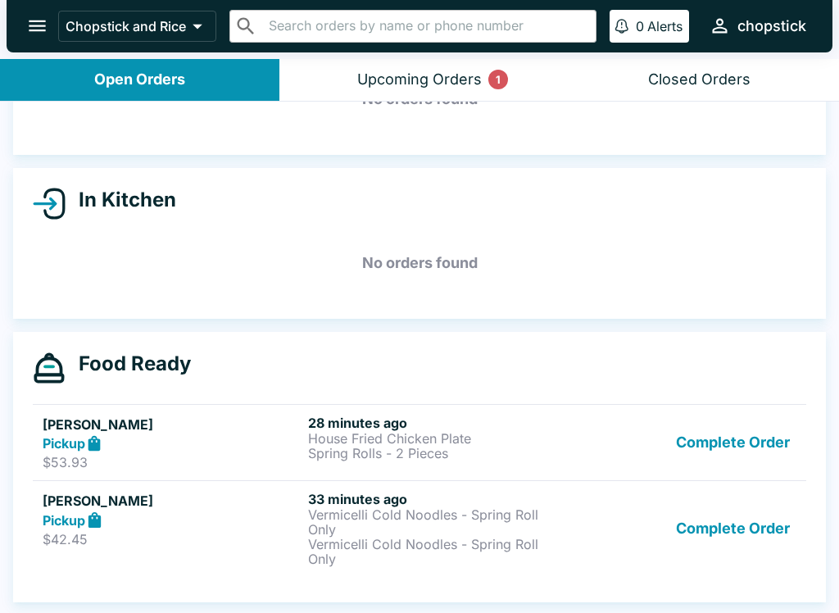
click at [719, 445] on button "Complete Order" at bounding box center [732, 443] width 127 height 57
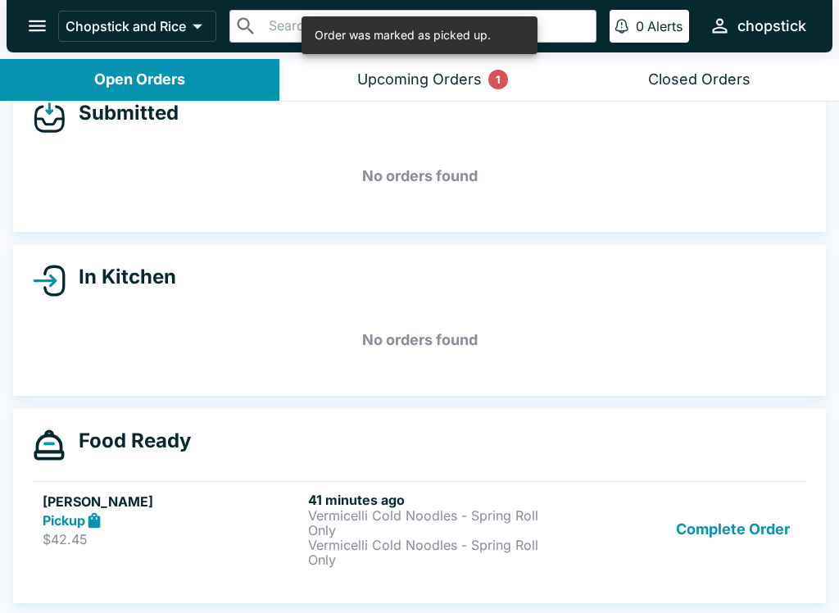
scroll to position [34, 0]
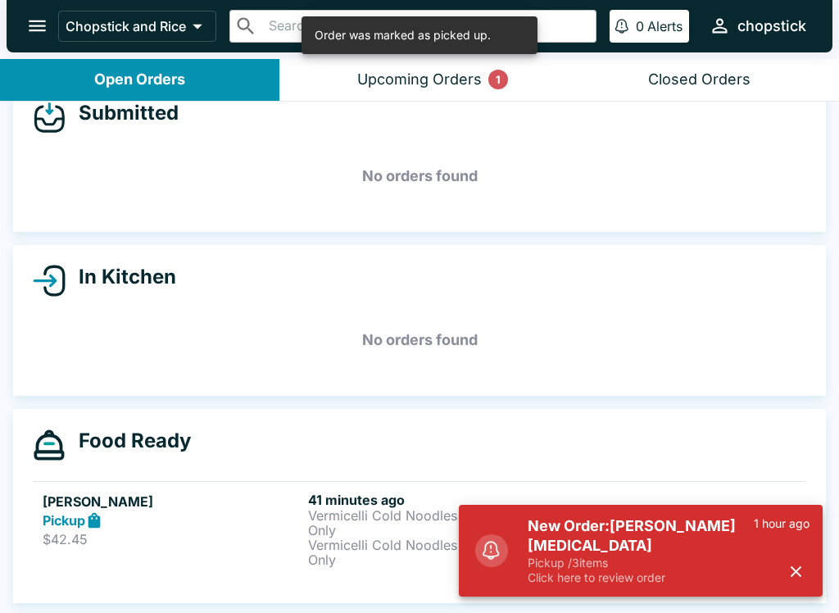
click at [742, 525] on div "New Order: [PERSON_NAME][MEDICAL_DATA] Pickup / 3 items Click here to review or…" at bounding box center [641, 551] width 364 height 92
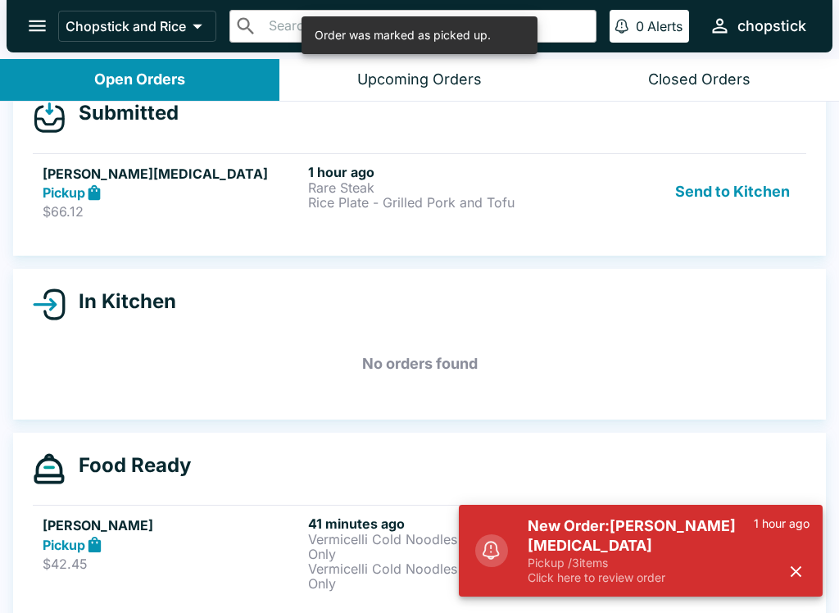
click at [761, 569] on div "1 hour ago" at bounding box center [782, 550] width 56 height 69
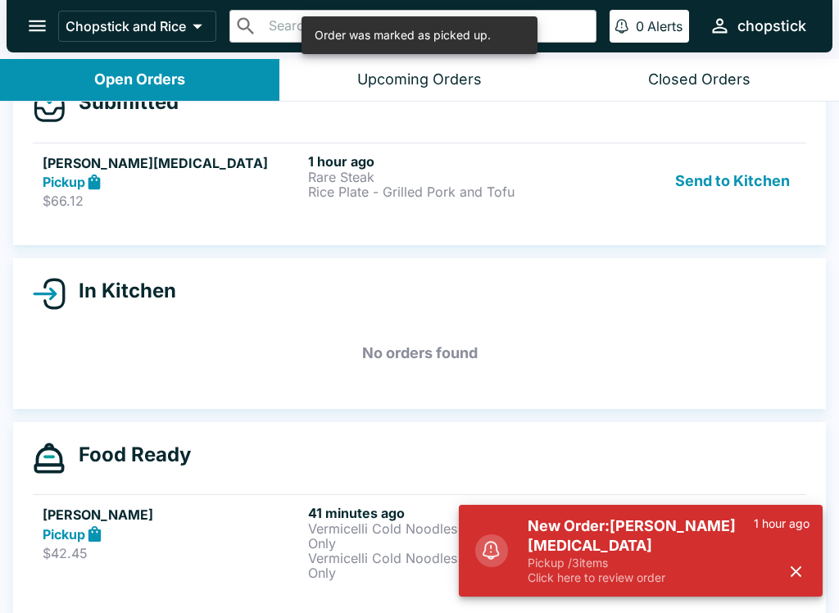
click at [799, 565] on icon "button" at bounding box center [795, 571] width 19 height 19
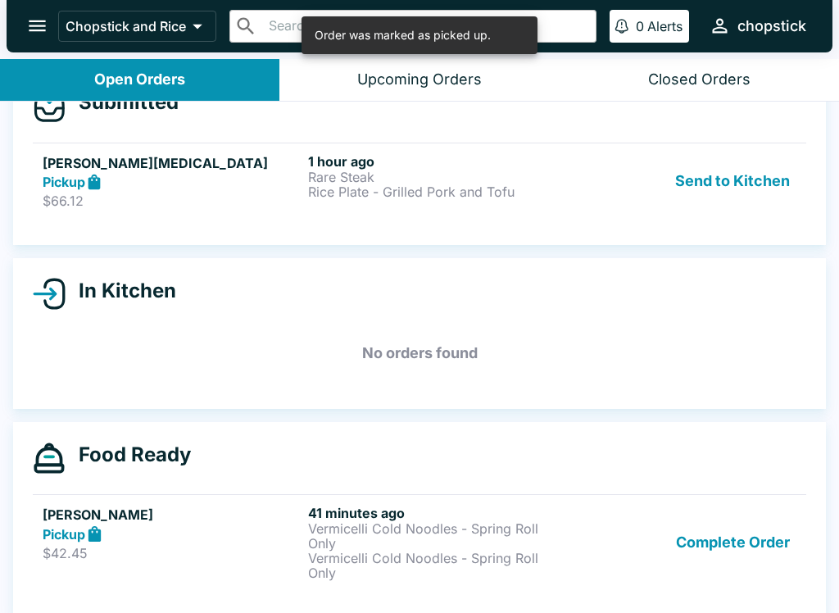
click at [301, 196] on p "$66.12" at bounding box center [172, 201] width 259 height 16
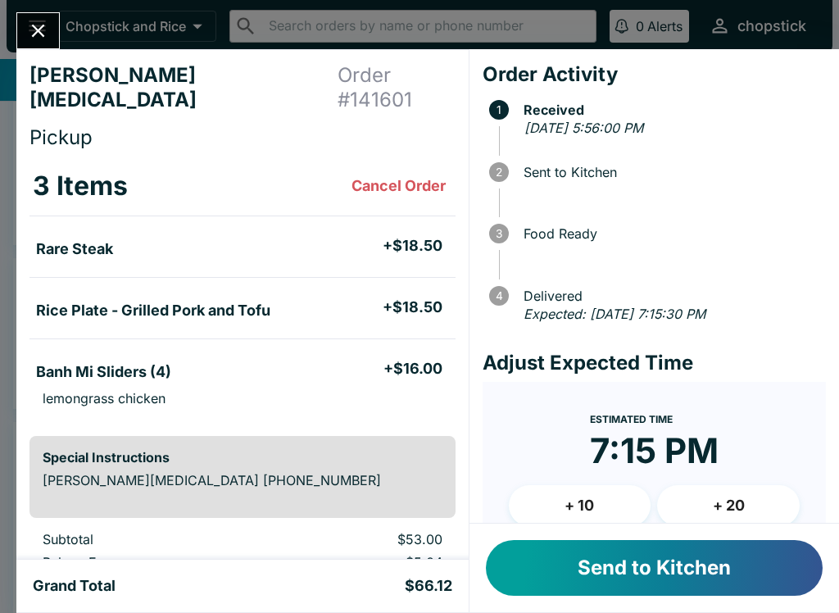
click at [514, 571] on button "Send to Kitchen" at bounding box center [654, 568] width 337 height 56
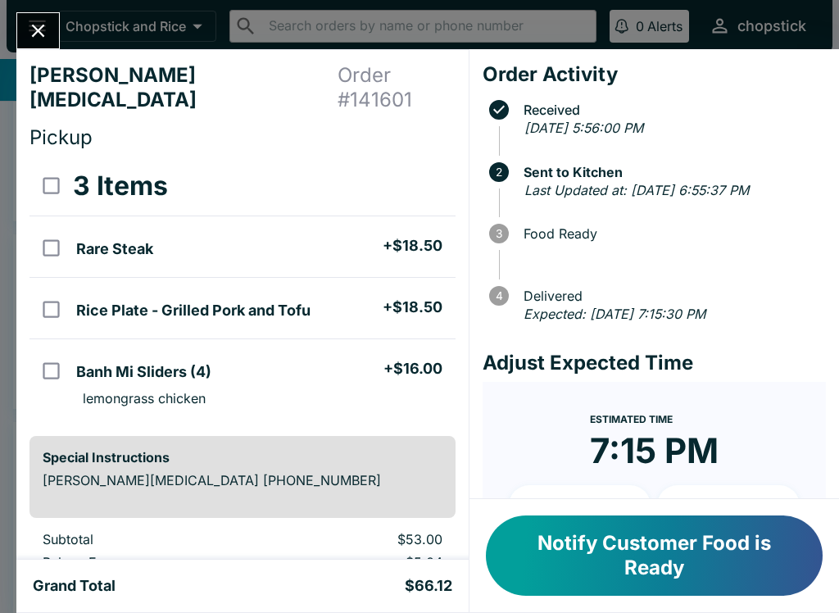
click at [3, 52] on div "[PERSON_NAME][MEDICAL_DATA] Order # 141601 Pickup 3 Items Rare Steak + $18.50 R…" at bounding box center [419, 306] width 839 height 613
click at [2, 52] on div "[PERSON_NAME][MEDICAL_DATA] Order # 141601 Pickup 3 Items Rare Steak + $18.50 R…" at bounding box center [419, 306] width 839 height 613
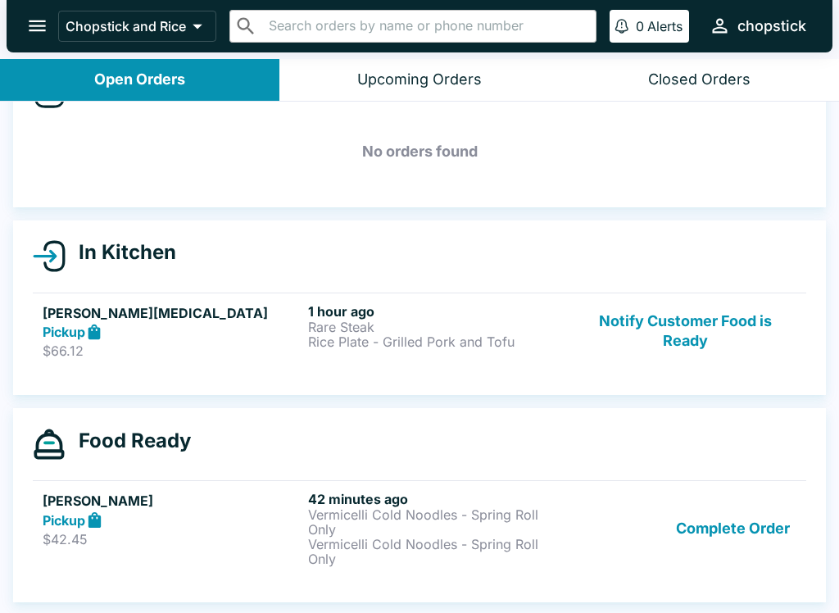
scroll to position [58, 0]
click at [134, 388] on div "In Kitchen [PERSON_NAME][MEDICAL_DATA] Pickup $66.12 1 hour ago Rare Steak Rice…" at bounding box center [419, 307] width 813 height 175
click at [51, 367] on link "[PERSON_NAME][MEDICAL_DATA] Pickup $66.12 1 hour ago Rare Steak Rice Plate - Gr…" at bounding box center [419, 330] width 773 height 77
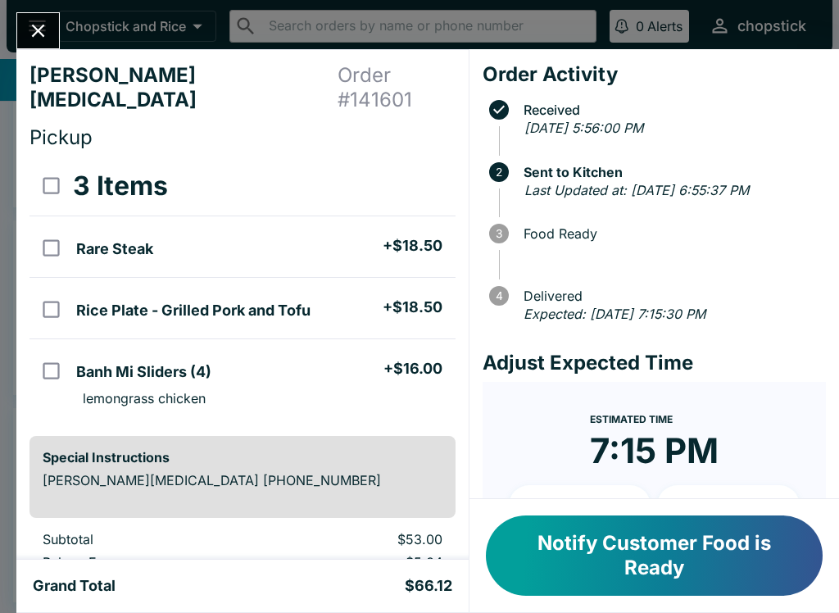
click at [38, 3] on div "[PERSON_NAME][MEDICAL_DATA] Order # 141601 Pickup 3 Items Rare Steak + $18.50 R…" at bounding box center [419, 306] width 839 height 613
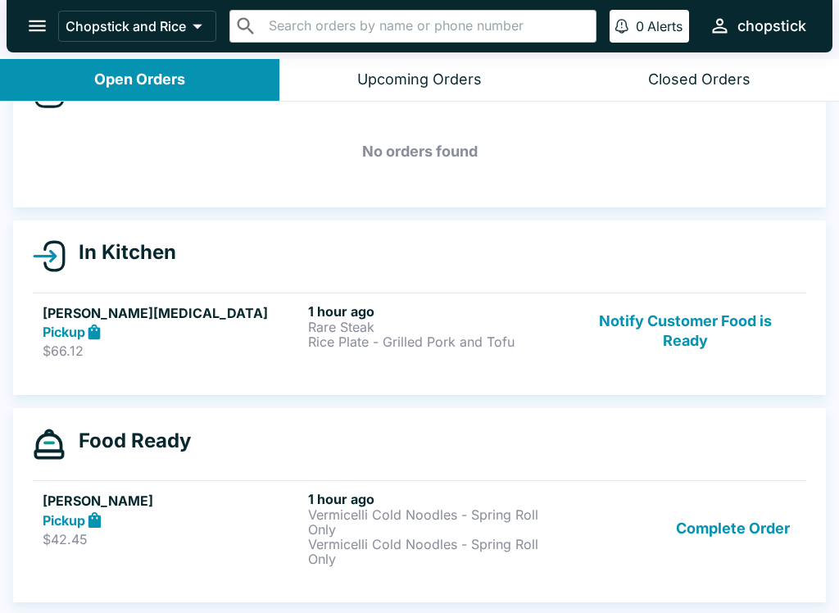
click at [382, 301] on link "[PERSON_NAME][MEDICAL_DATA] Pickup $66.12 1 hour ago Rare Steak Rice Plate - Gr…" at bounding box center [419, 330] width 773 height 77
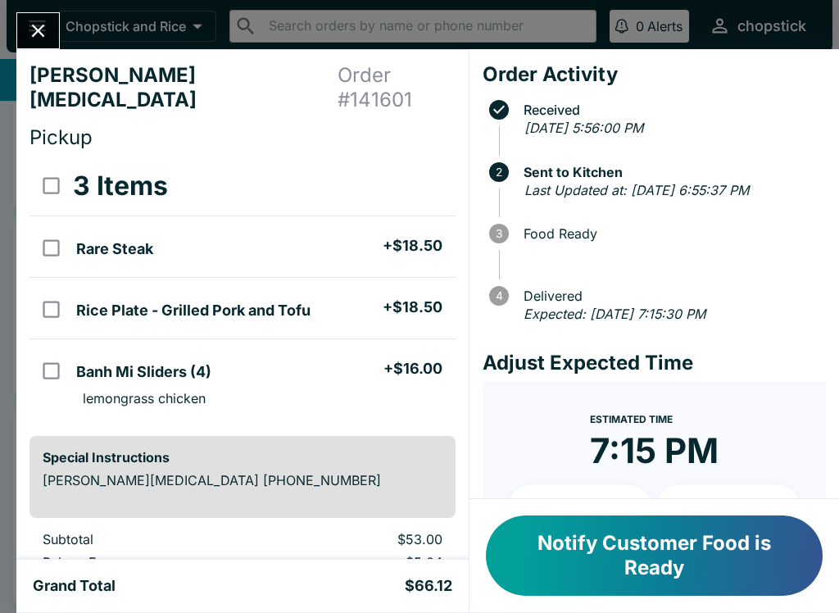
click at [37, 25] on icon "Close" at bounding box center [38, 31] width 22 height 22
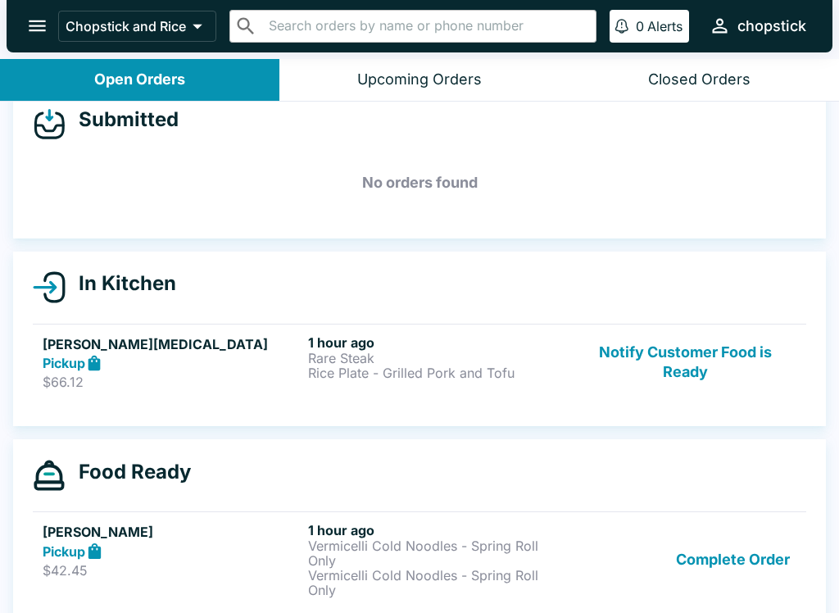
click at [735, 576] on button "Complete Order" at bounding box center [732, 559] width 127 height 75
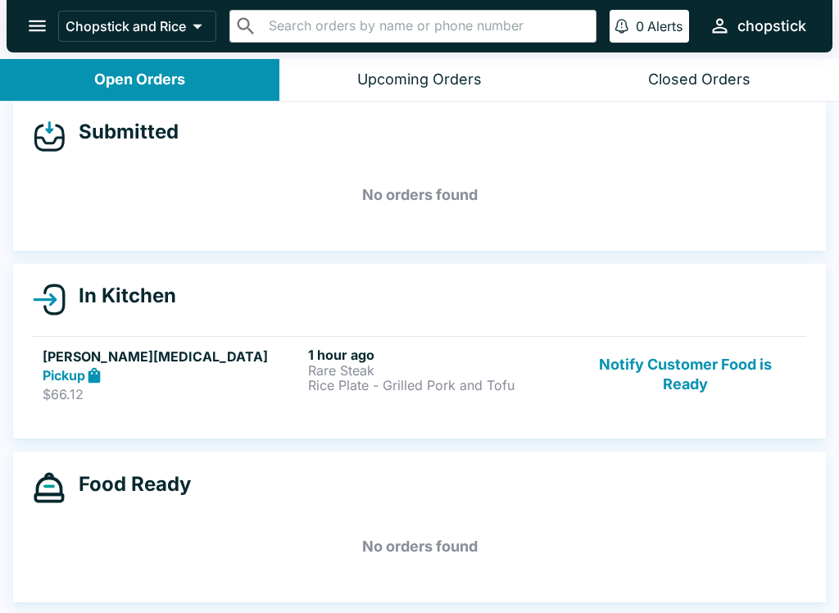
scroll to position [2, 0]
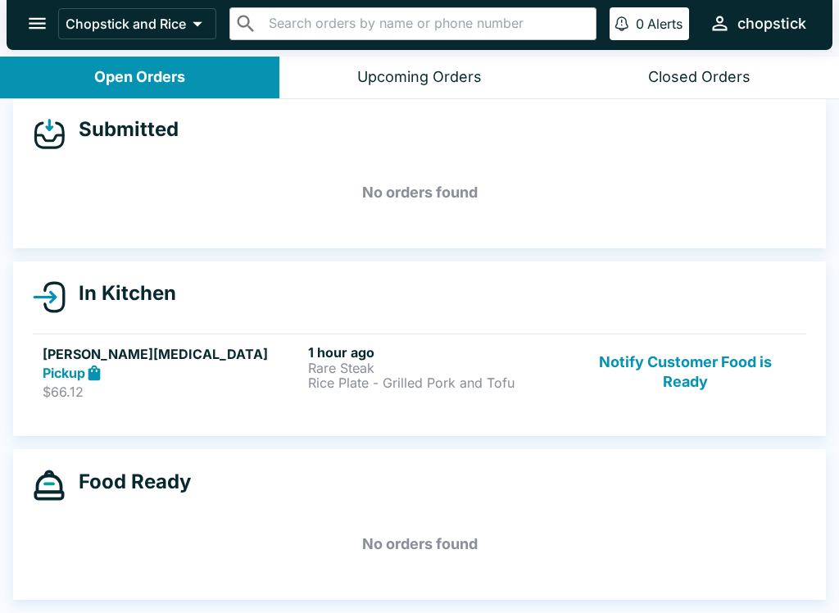
click at [644, 383] on button "Notify Customer Food is Ready" at bounding box center [685, 372] width 222 height 57
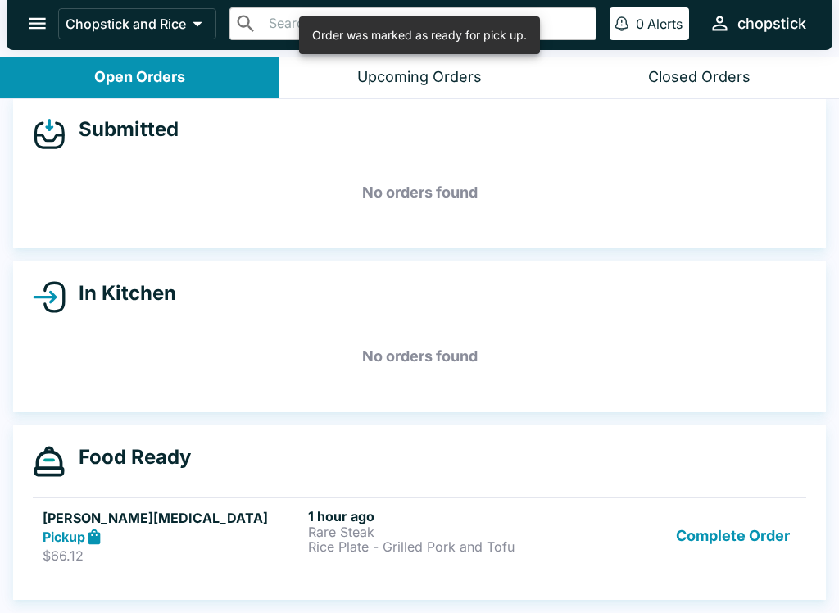
click at [714, 532] on button "Complete Order" at bounding box center [732, 536] width 127 height 57
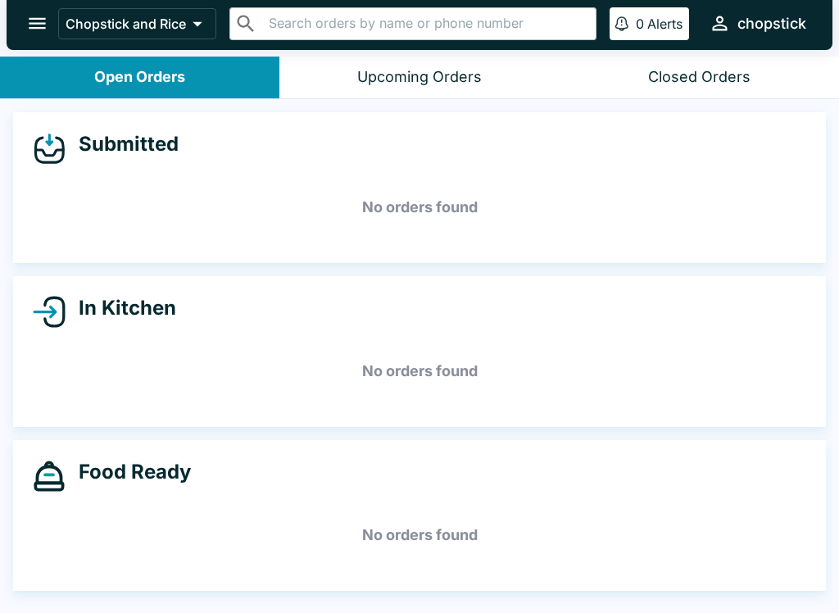
click at [699, 97] on button "Closed Orders" at bounding box center [699, 78] width 279 height 42
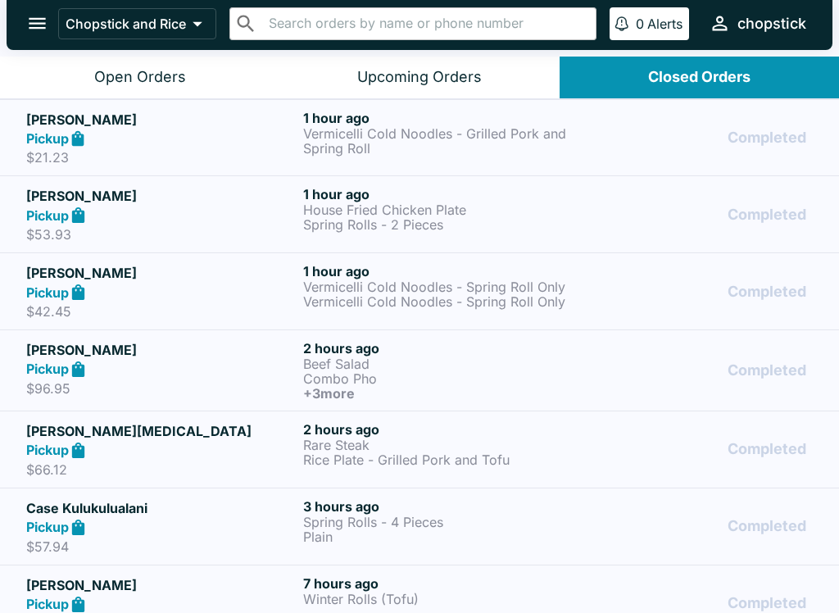
click at [288, 113] on h5 "[PERSON_NAME]" at bounding box center [161, 120] width 270 height 20
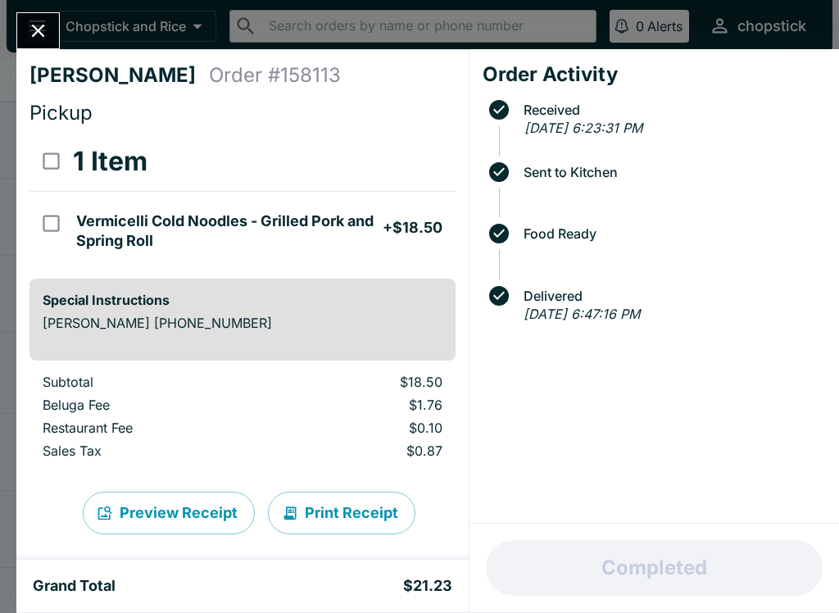
click at [33, 33] on icon "Close" at bounding box center [38, 31] width 22 height 22
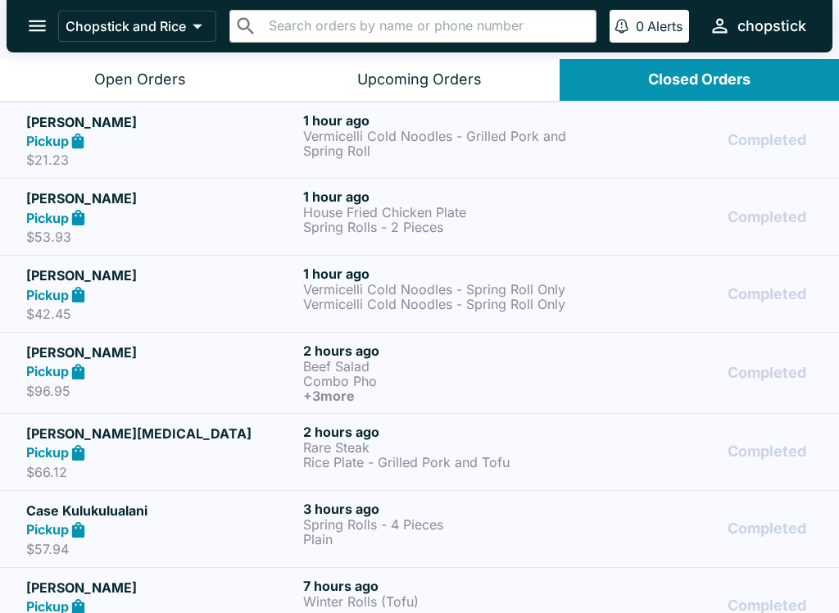
click at [323, 197] on h6 "1 hour ago" at bounding box center [438, 196] width 270 height 16
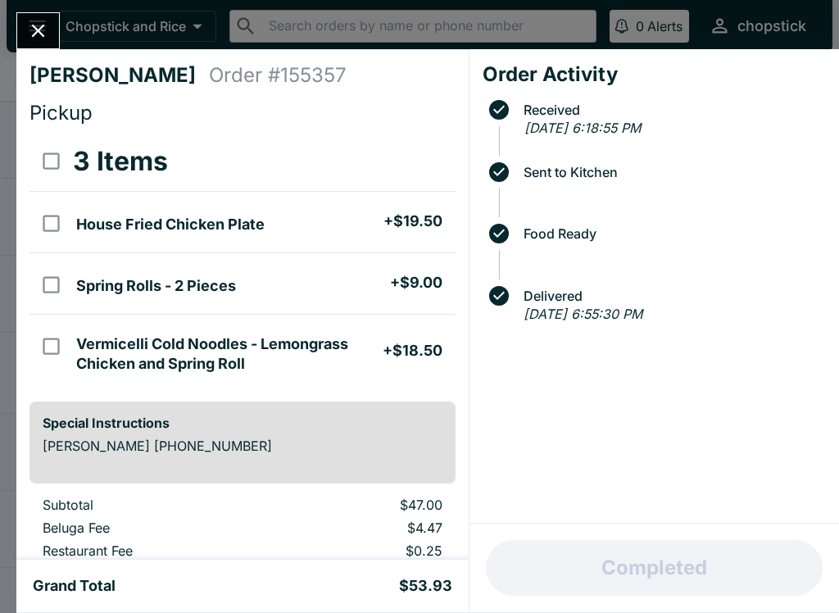
click at [41, 63] on h4 "[PERSON_NAME]" at bounding box center [118, 75] width 179 height 25
click at [52, 17] on button "Close" at bounding box center [38, 30] width 42 height 35
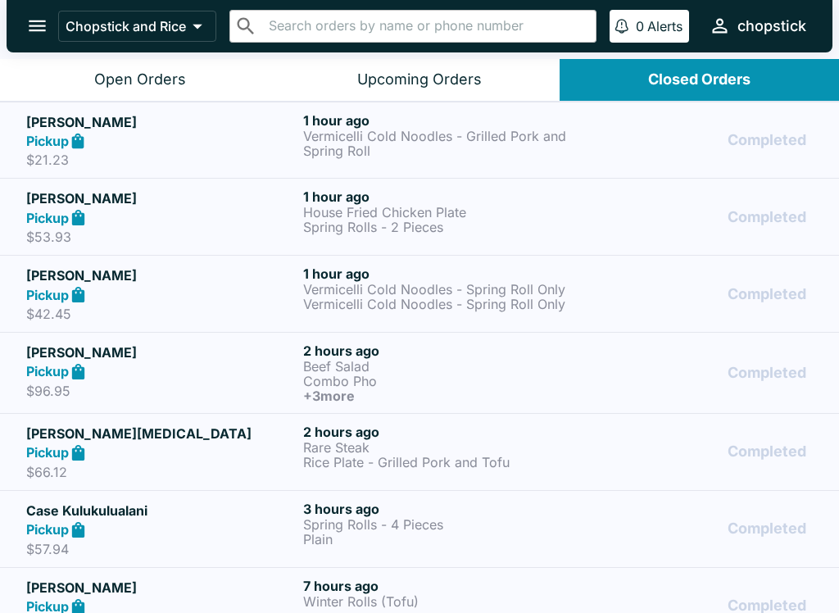
click at [436, 459] on p "Rice Plate - Grilled Pork and Tofu" at bounding box center [438, 462] width 270 height 15
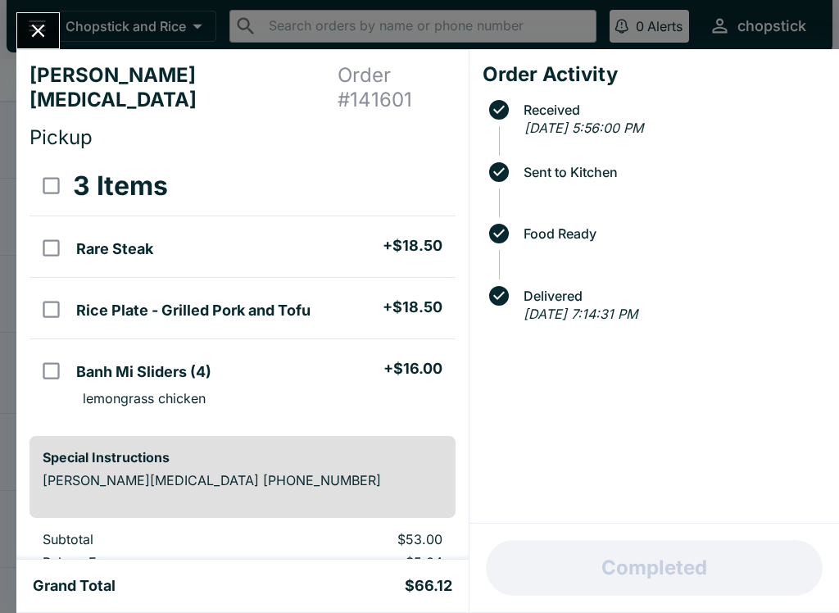
click at [55, 233] on input "orders table" at bounding box center [51, 247] width 37 height 37
click at [397, 165] on button "Refund" at bounding box center [410, 185] width 84 height 41
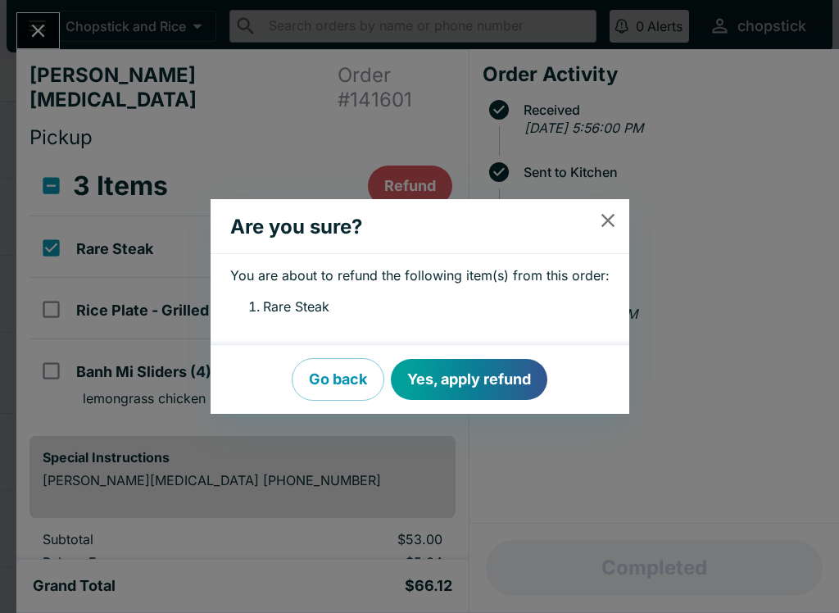
click at [474, 374] on button "Yes, apply refund" at bounding box center [469, 379] width 156 height 41
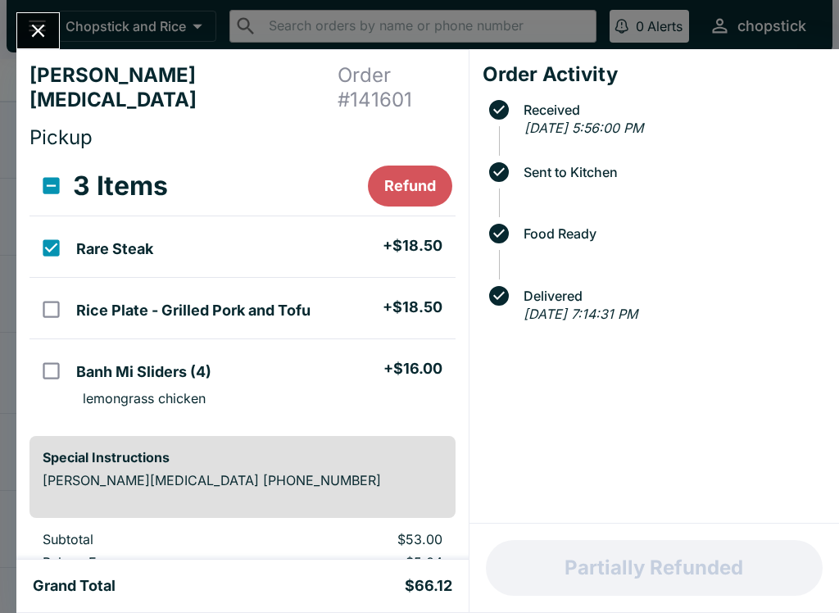
checkbox input "false"
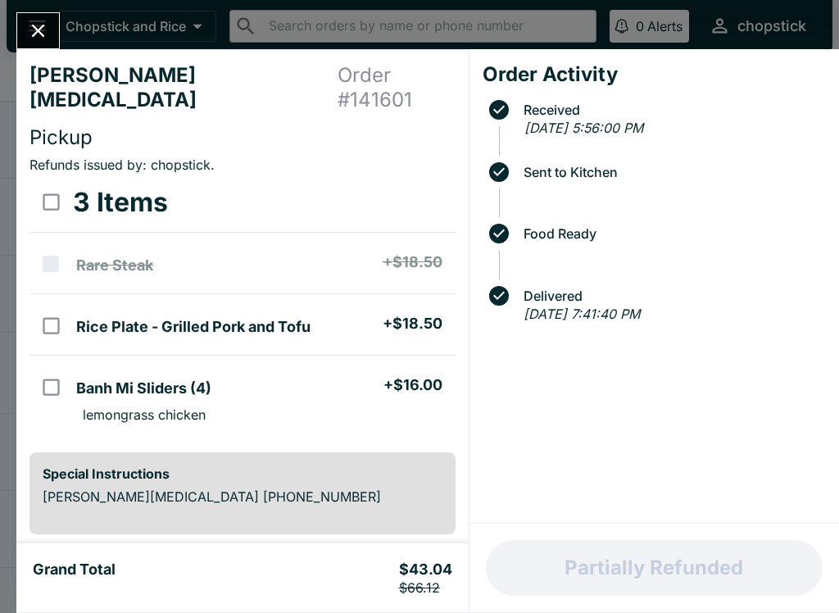
click at [30, 34] on icon "Close" at bounding box center [38, 31] width 22 height 22
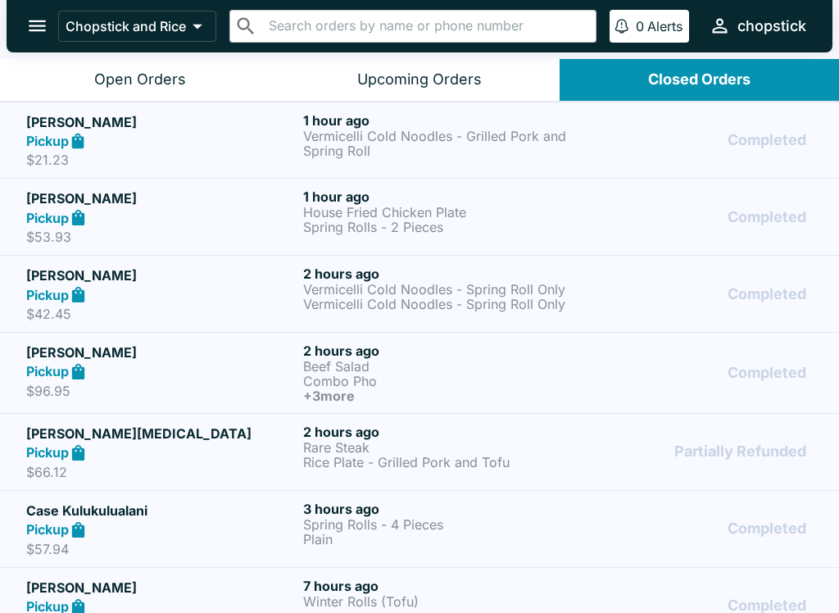
click at [79, 84] on button "Open Orders" at bounding box center [139, 80] width 279 height 42
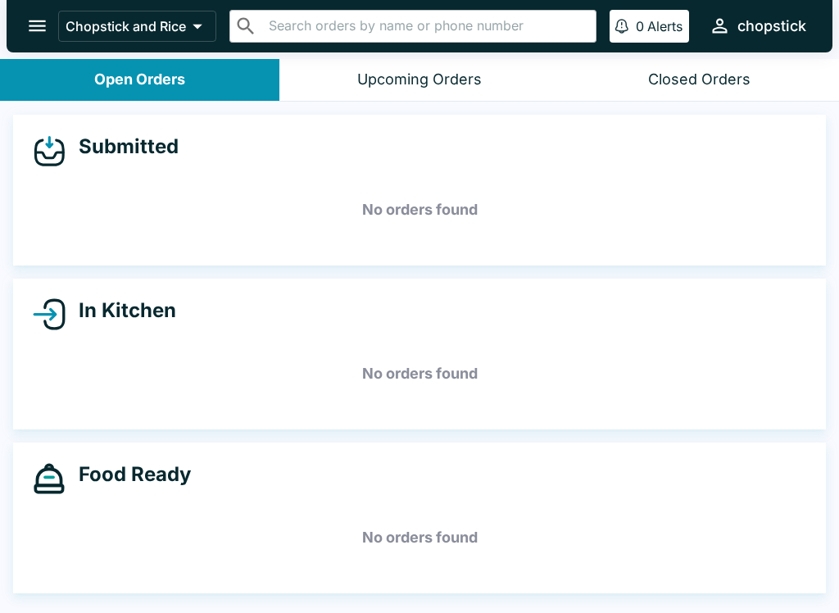
click at [431, 69] on button "Upcoming Orders" at bounding box center [418, 80] width 279 height 42
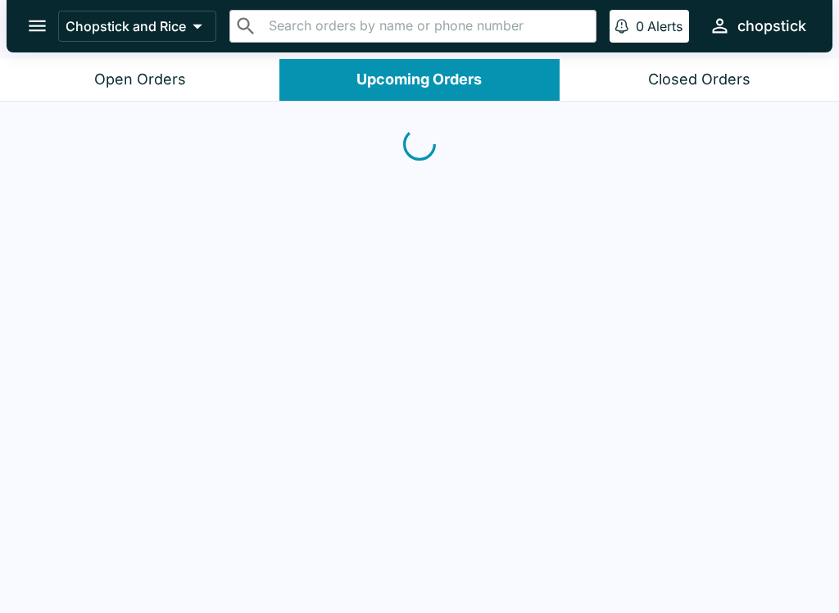
click at [701, 66] on button "Closed Orders" at bounding box center [699, 80] width 279 height 42
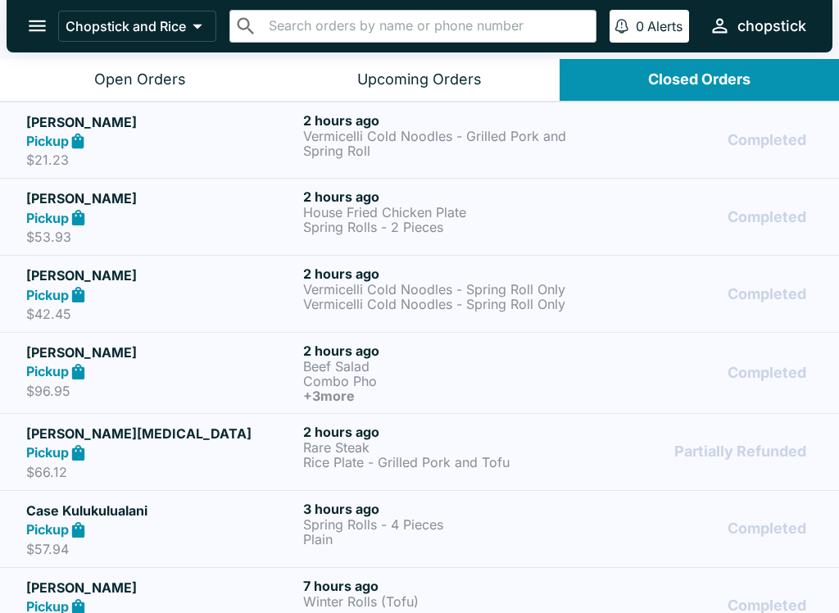
click at [415, 79] on div "Upcoming Orders" at bounding box center [419, 79] width 125 height 19
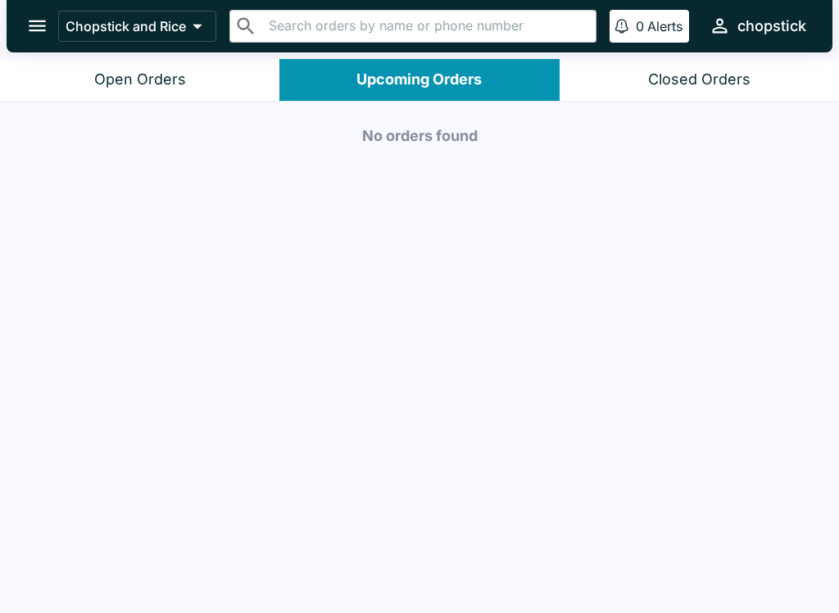
click at [146, 53] on header "Chopstick and Rice ​ ​ 0 Alerts chopstick" at bounding box center [419, 29] width 839 height 59
click at [226, 54] on header "Chopstick and Rice ​ ​ 0 Alerts chopstick" at bounding box center [419, 29] width 839 height 59
click at [187, 70] on button "Open Orders" at bounding box center [139, 80] width 279 height 42
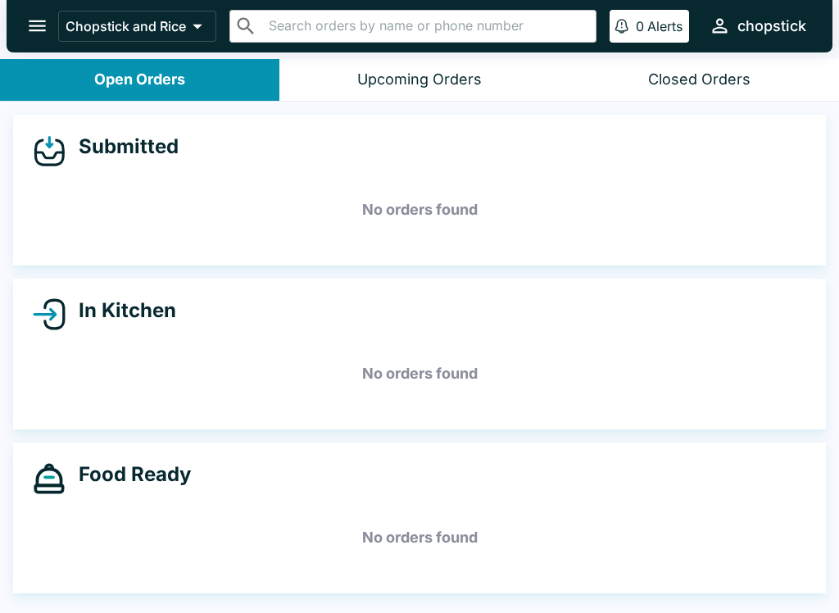
click at [401, 78] on div "Upcoming Orders" at bounding box center [419, 79] width 125 height 19
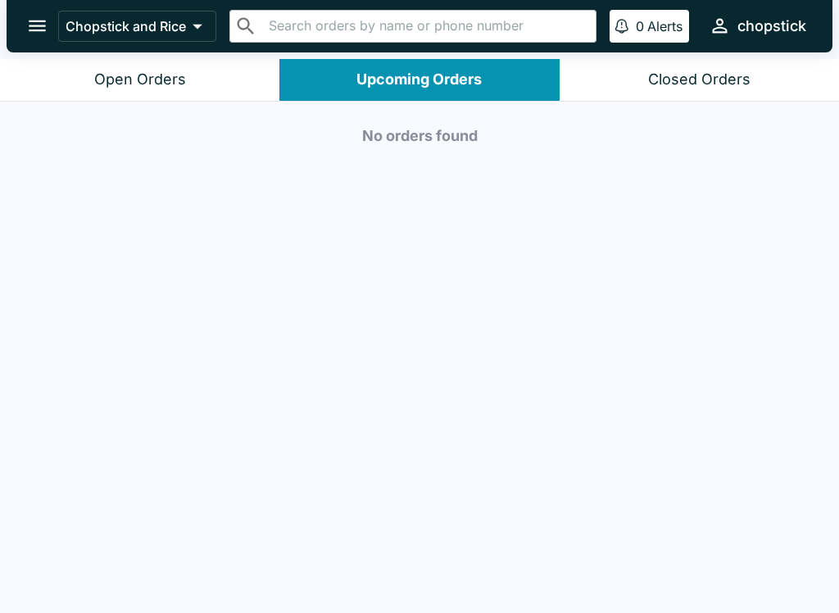
click at [659, 99] on button "Closed Orders" at bounding box center [699, 80] width 279 height 42
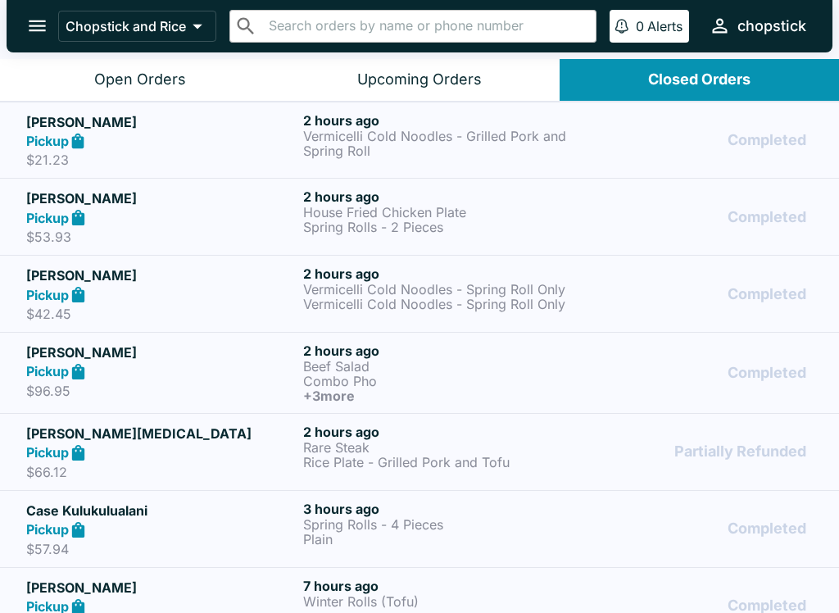
click at [143, 66] on button "Open Orders" at bounding box center [139, 80] width 279 height 42
